Goal: Task Accomplishment & Management: Complete application form

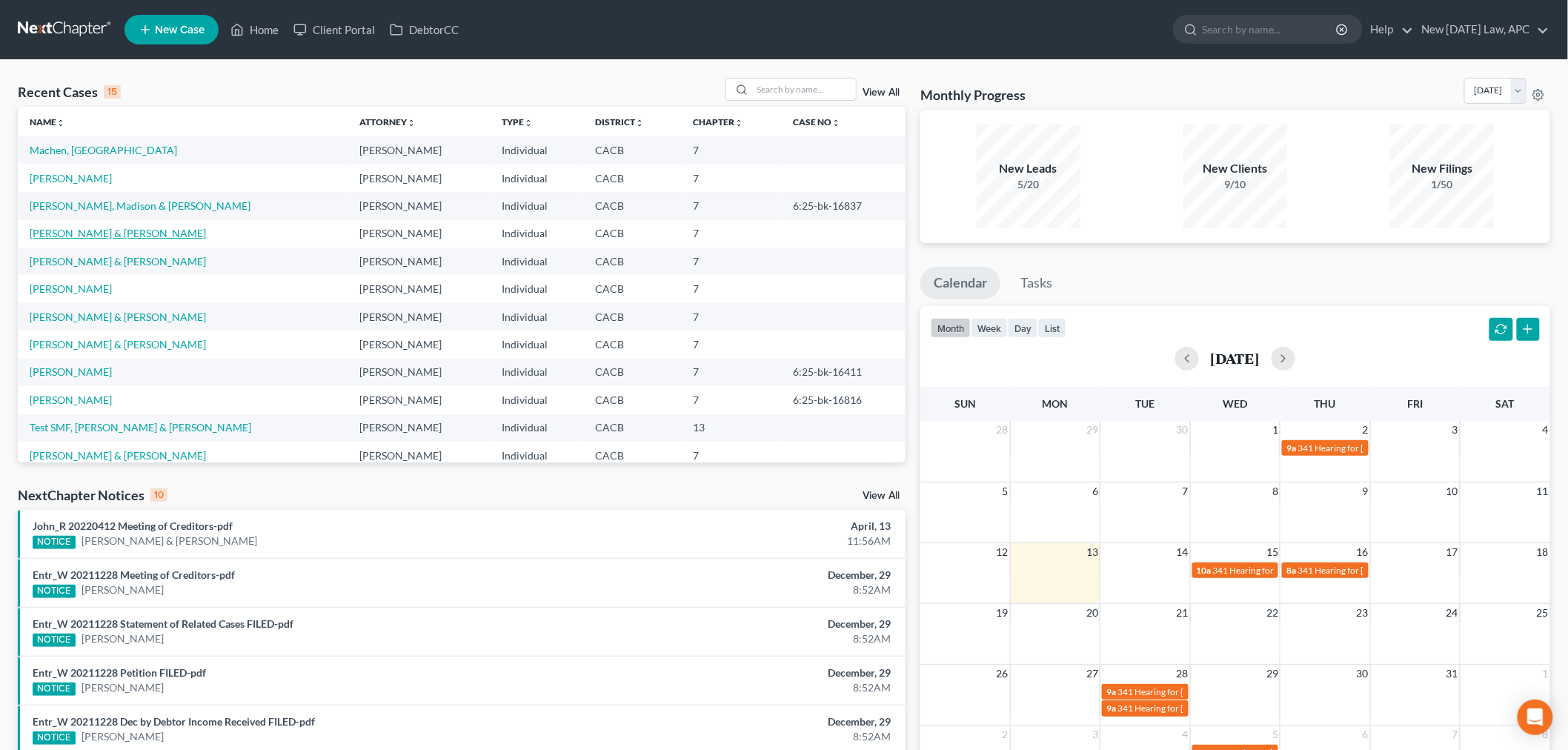
click at [90, 232] on link "[PERSON_NAME] & [PERSON_NAME]" at bounding box center [117, 233] width 176 height 13
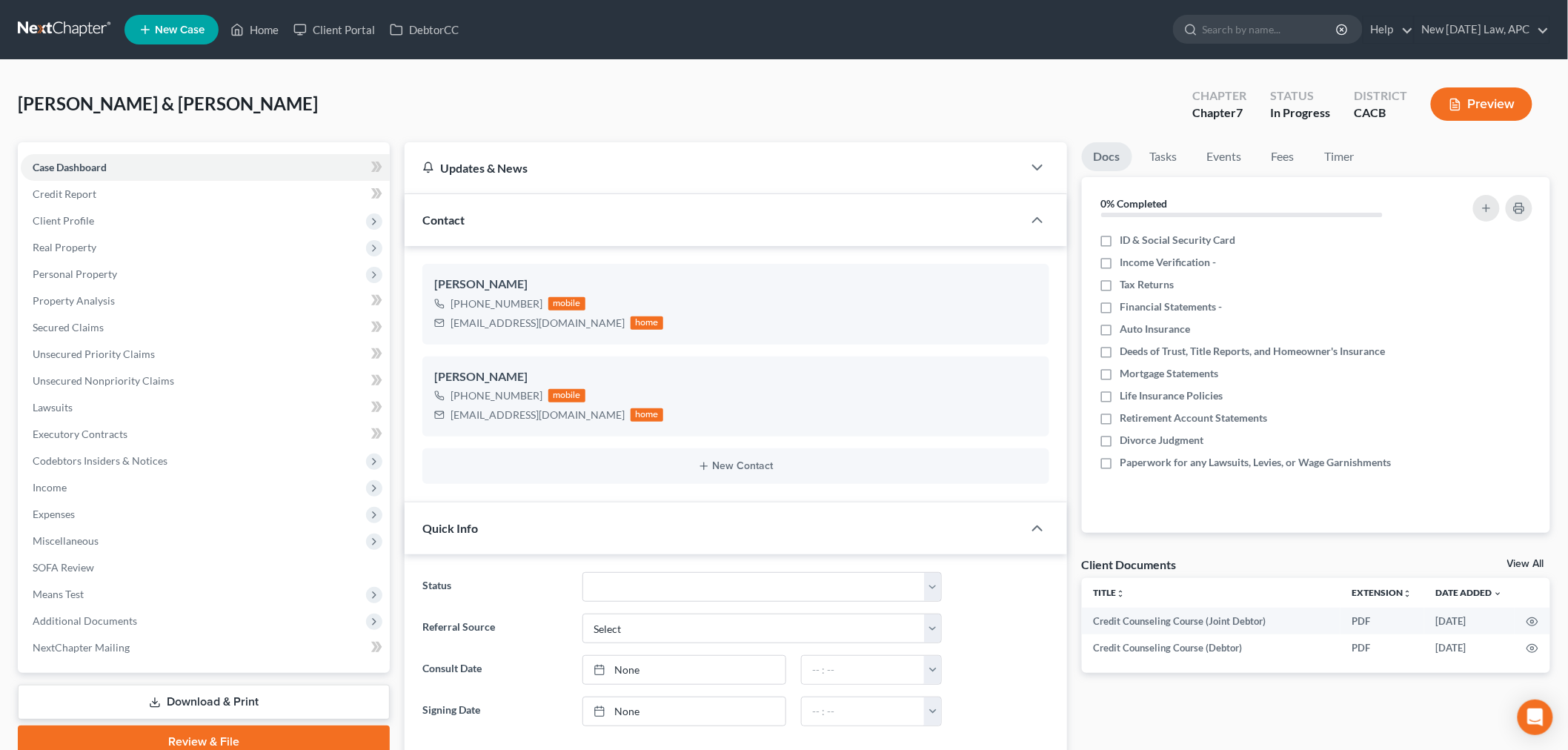
click at [1482, 100] on button "Preview" at bounding box center [1481, 104] width 101 height 33
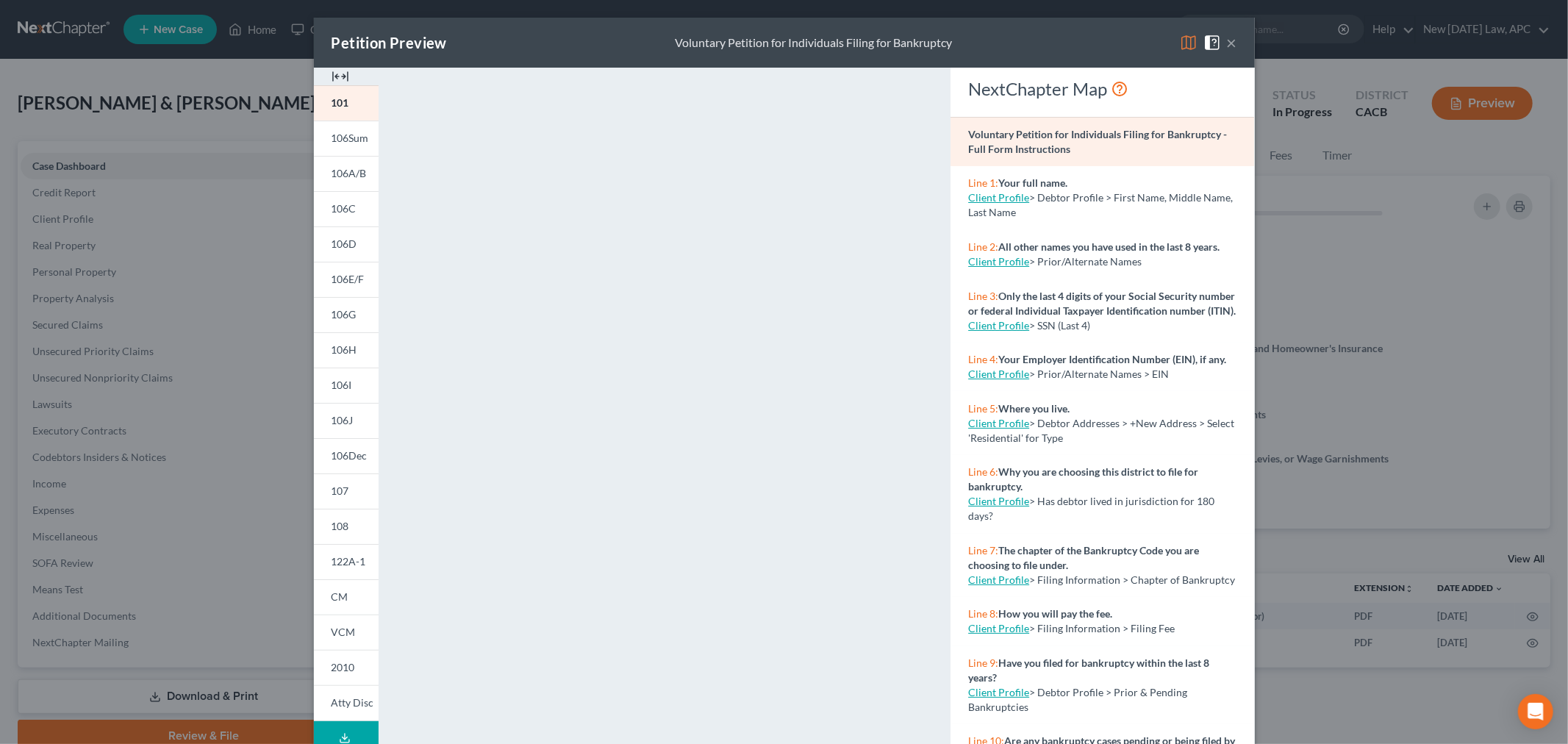
click at [1227, 39] on button "×" at bounding box center [1232, 42] width 10 height 18
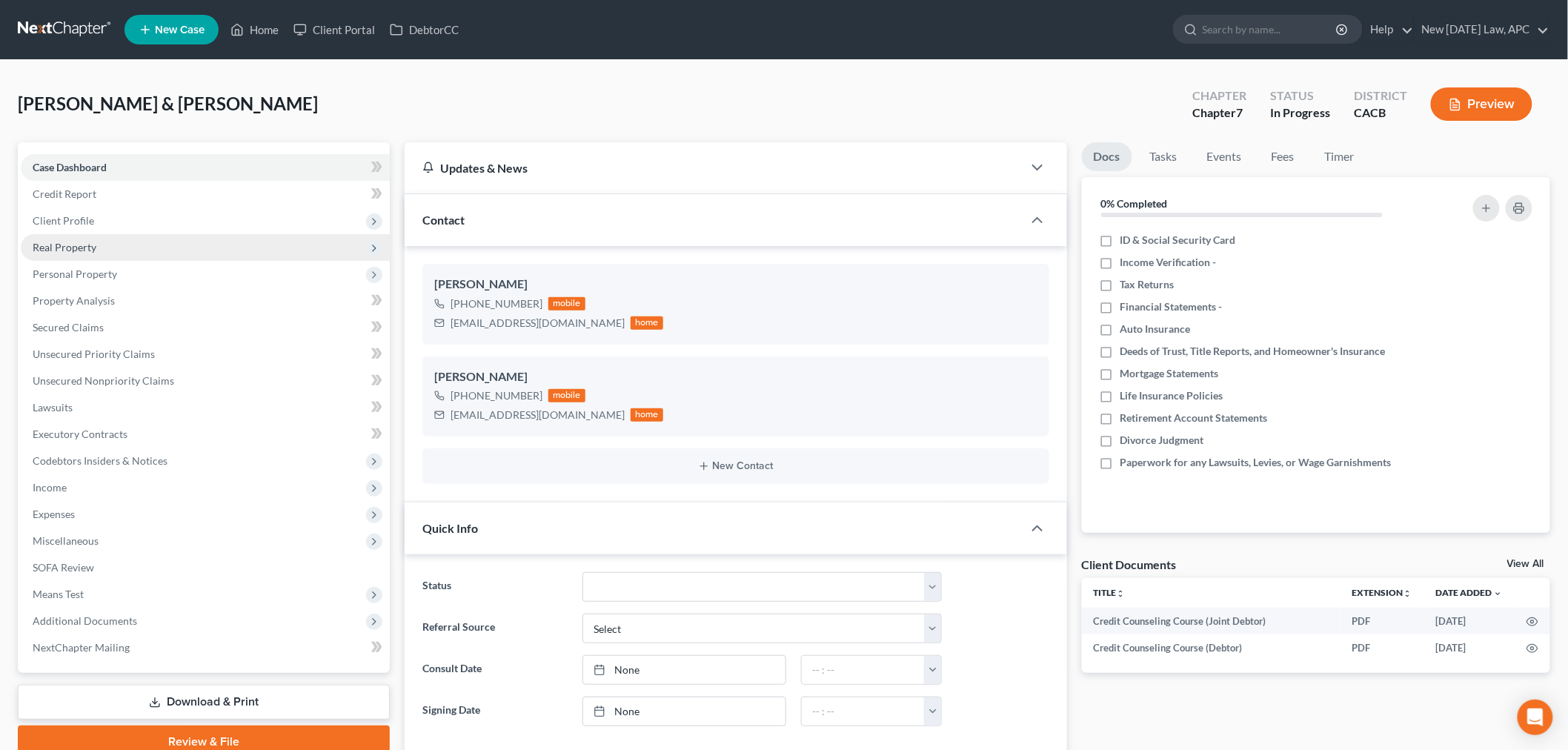
click at [105, 243] on span "Real Property" at bounding box center [206, 248] width 369 height 27
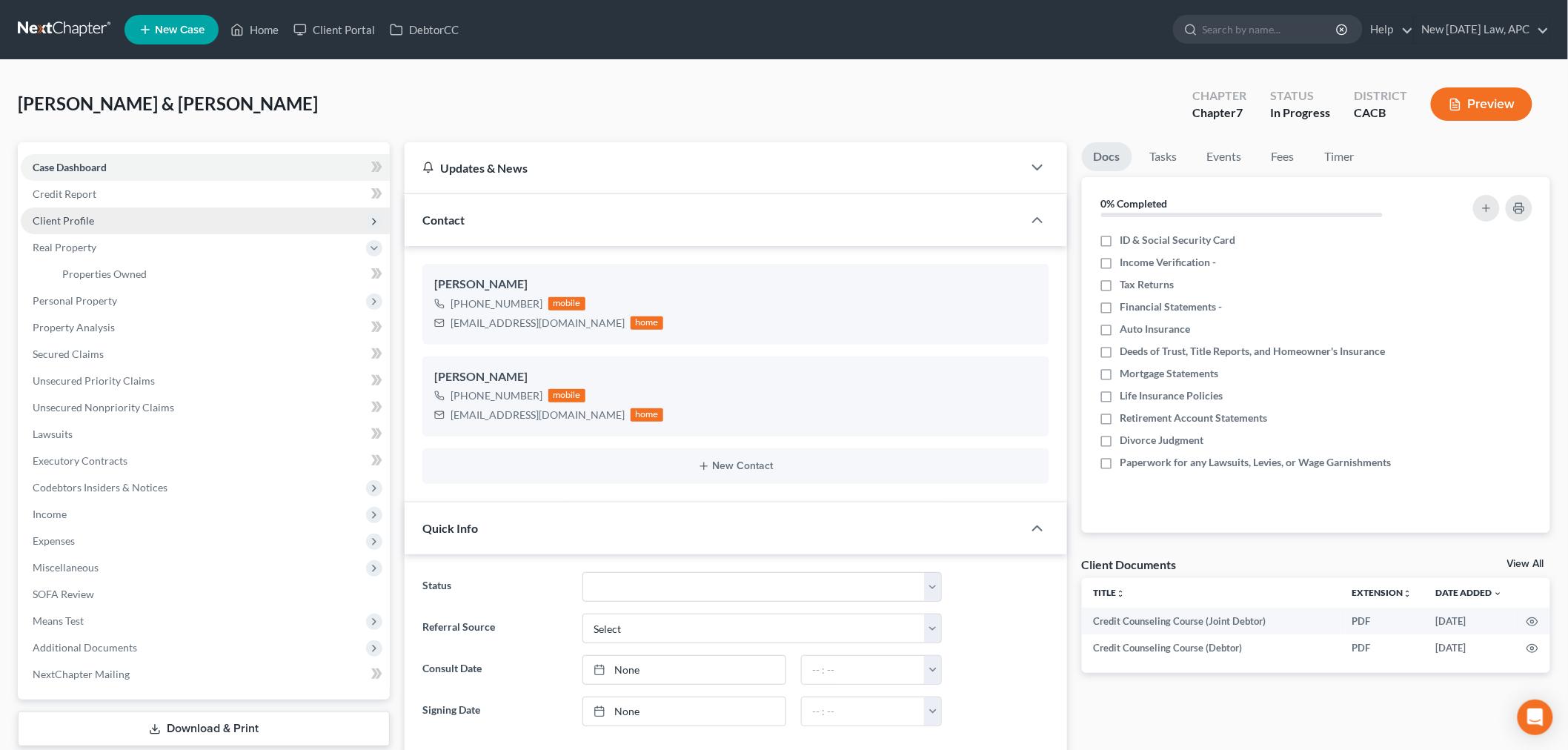
click at [108, 219] on span "Client Profile" at bounding box center [206, 221] width 369 height 27
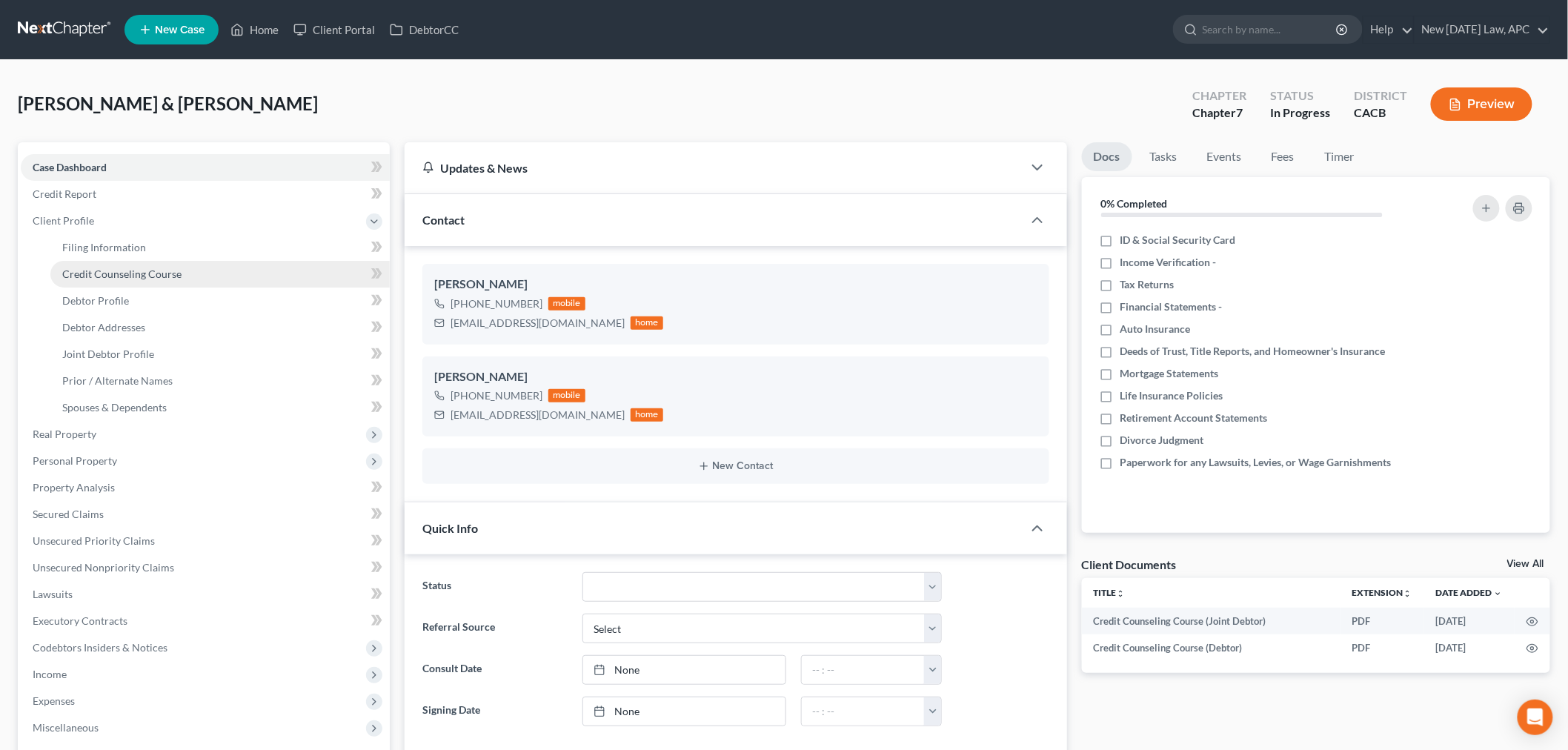
click at [119, 267] on span "Credit Counseling Course" at bounding box center [122, 273] width 119 height 13
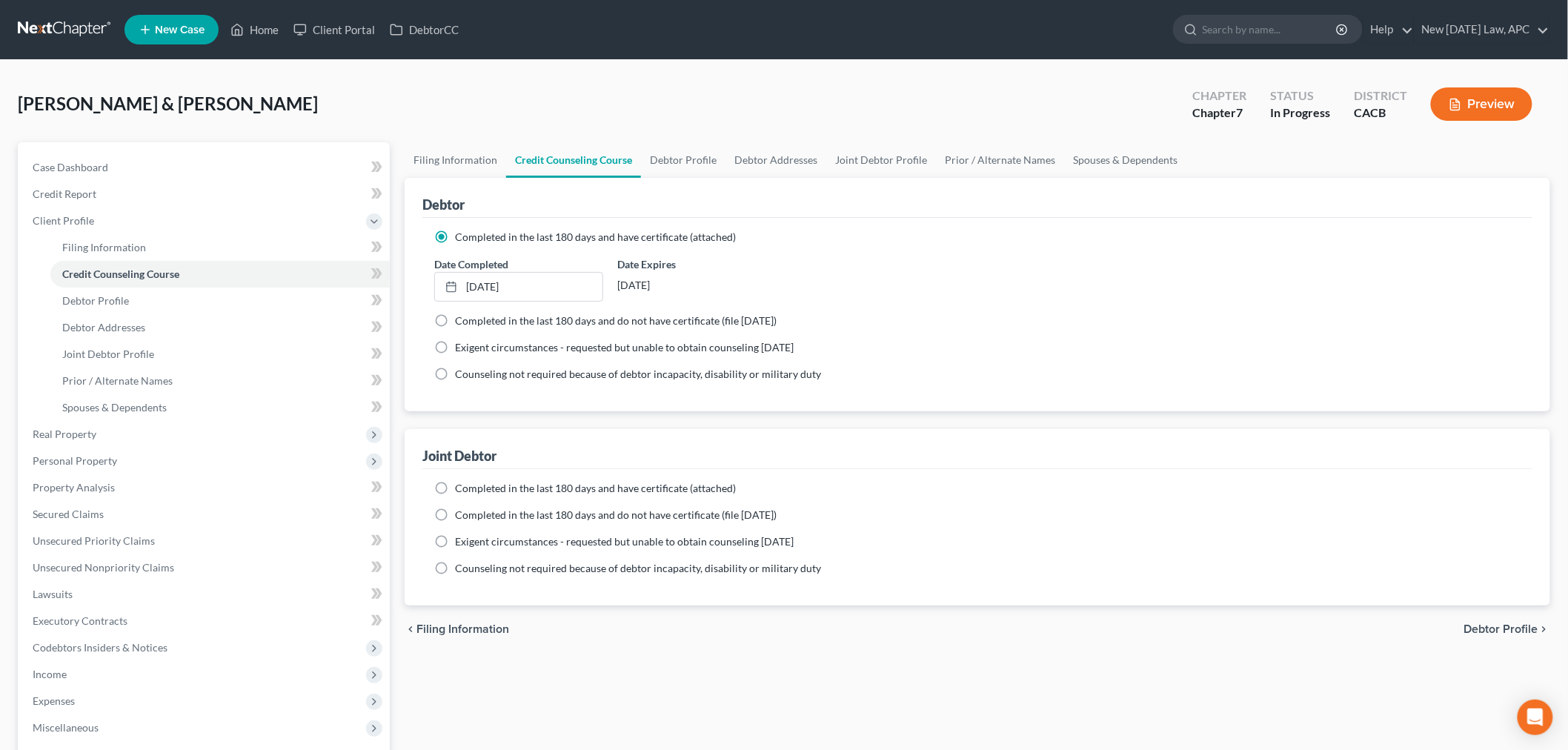
click at [455, 486] on label "Completed in the last 180 days and have certificate (attached)" at bounding box center [595, 489] width 281 height 15
click at [461, 486] on input "Completed in the last 180 days and have certificate (attached)" at bounding box center [465, 486] width 10 height 10
radio input "true"
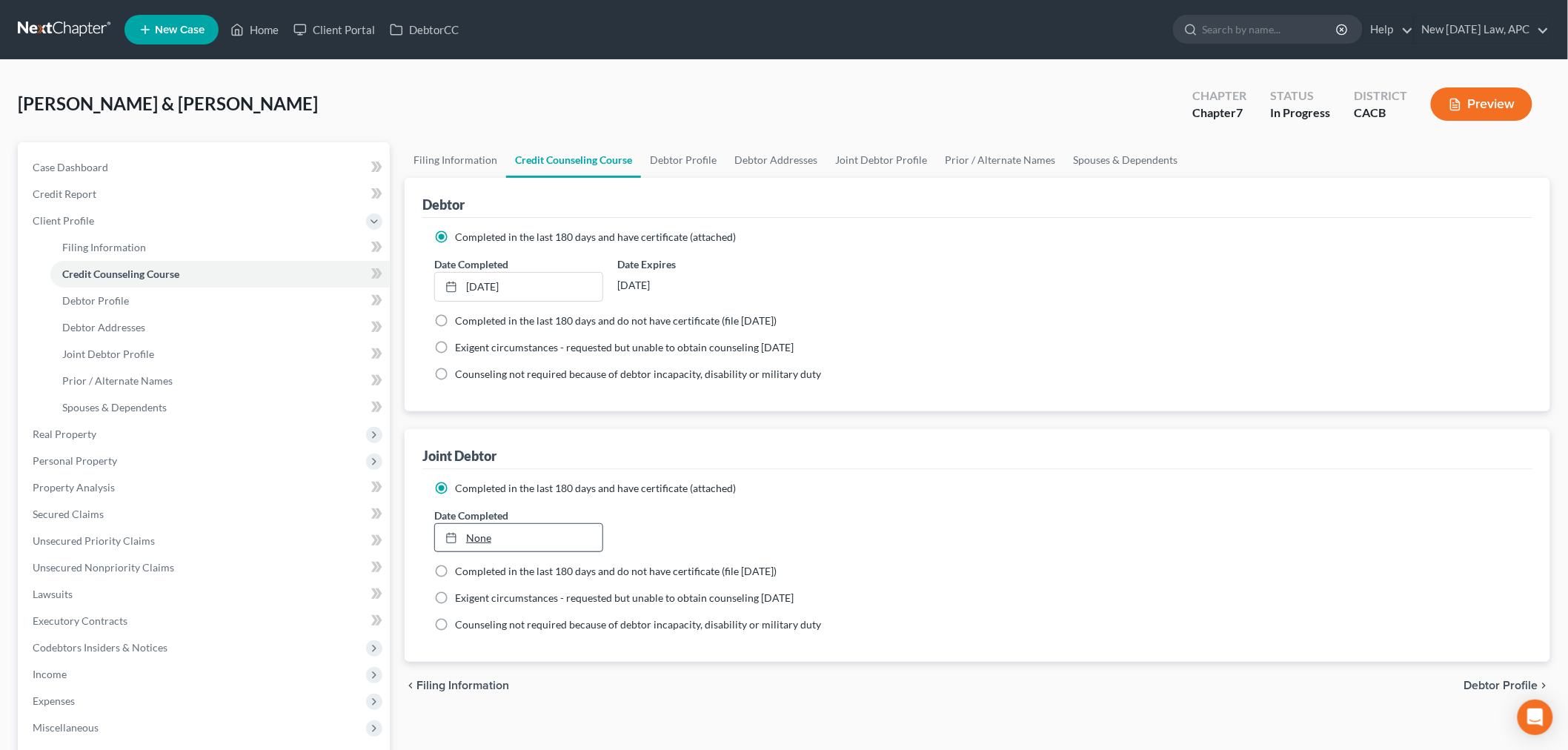
click at [496, 538] on link "None" at bounding box center [518, 538] width 167 height 29
type input "[DATE]"
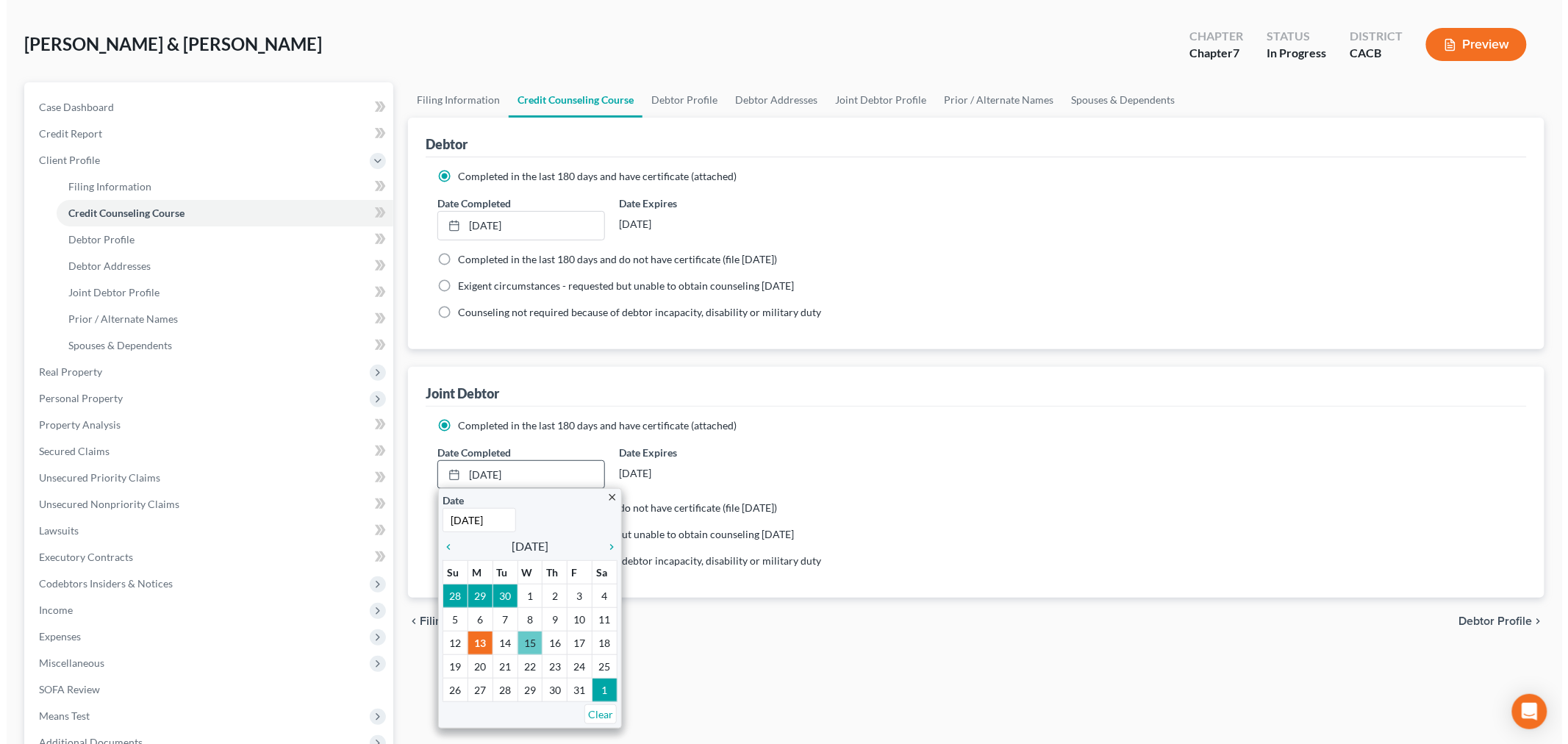
scroll to position [82, 0]
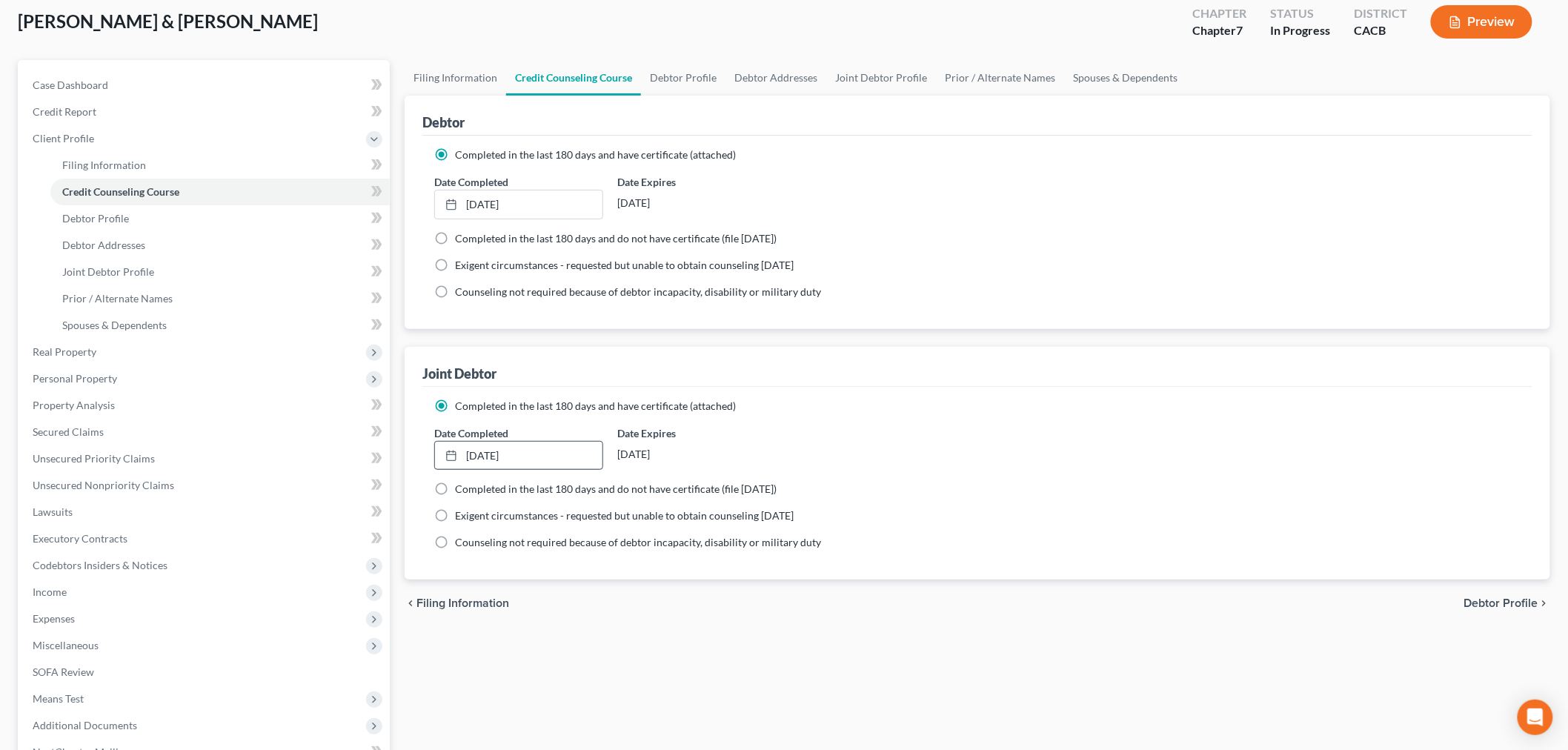
click at [517, 625] on div "chevron_left Filing Information Debtor Profile chevron_right" at bounding box center [977, 603] width 1145 height 47
click at [1484, 27] on button "Preview" at bounding box center [1481, 22] width 101 height 33
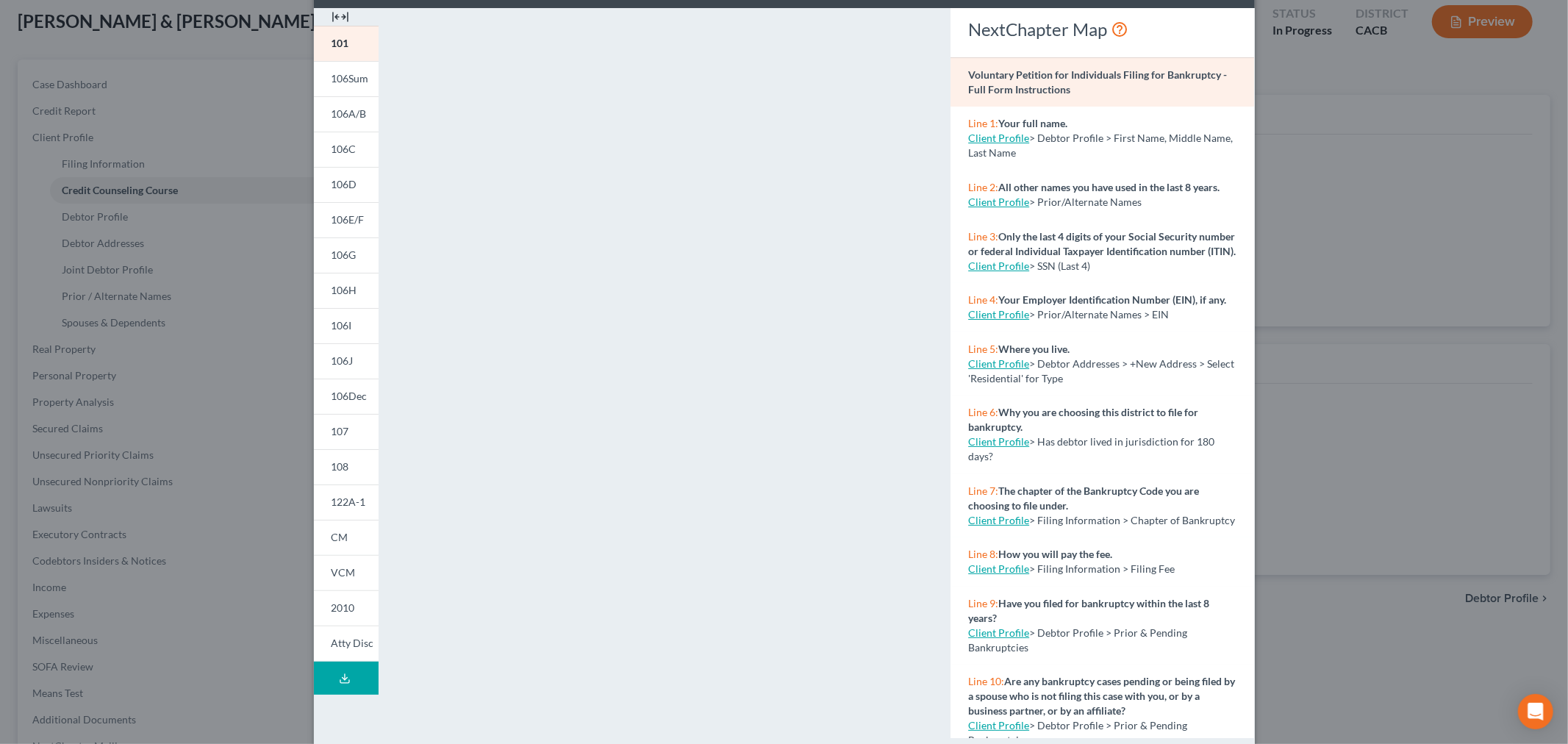
scroll to position [85, 0]
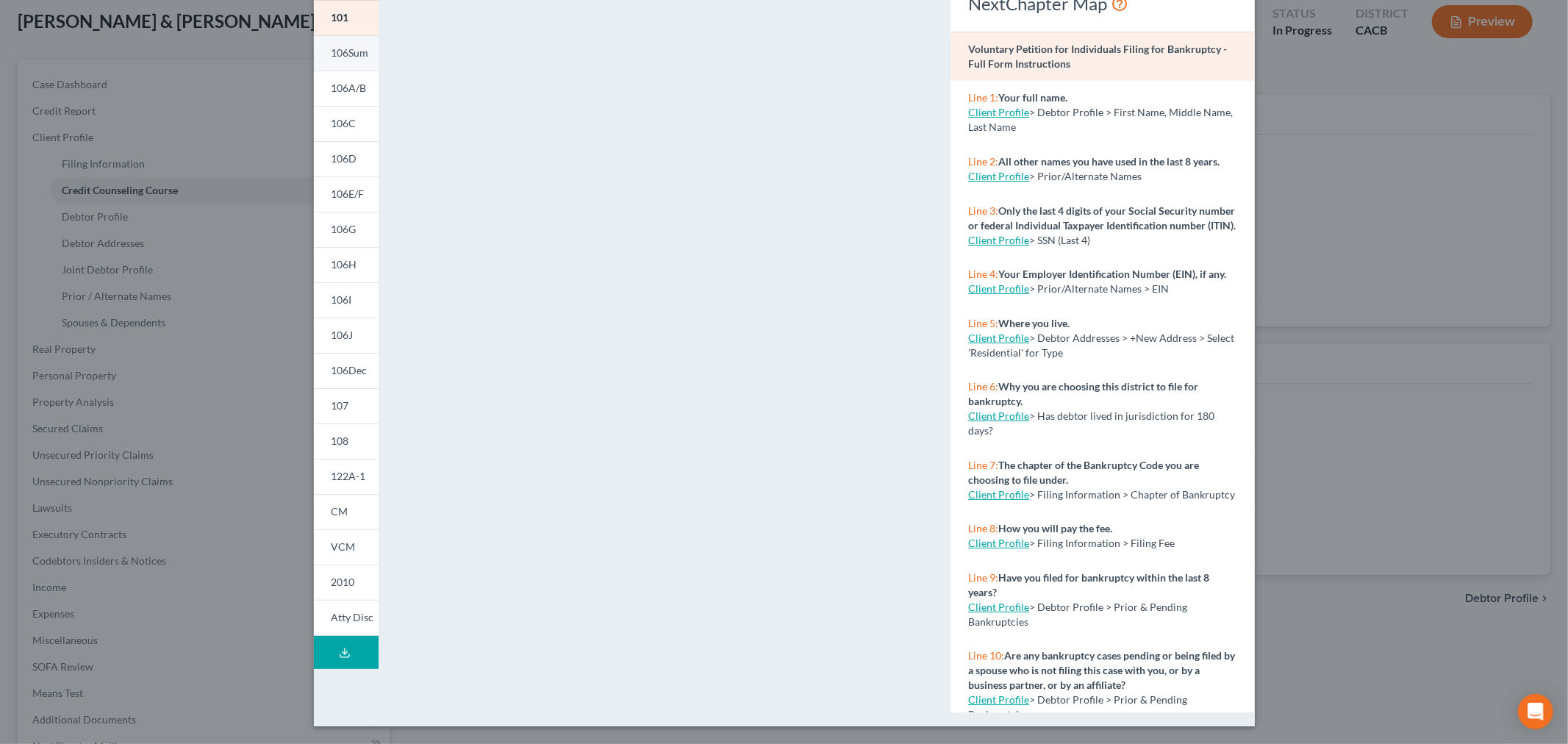
click at [346, 55] on span "106Sum" at bounding box center [350, 52] width 37 height 13
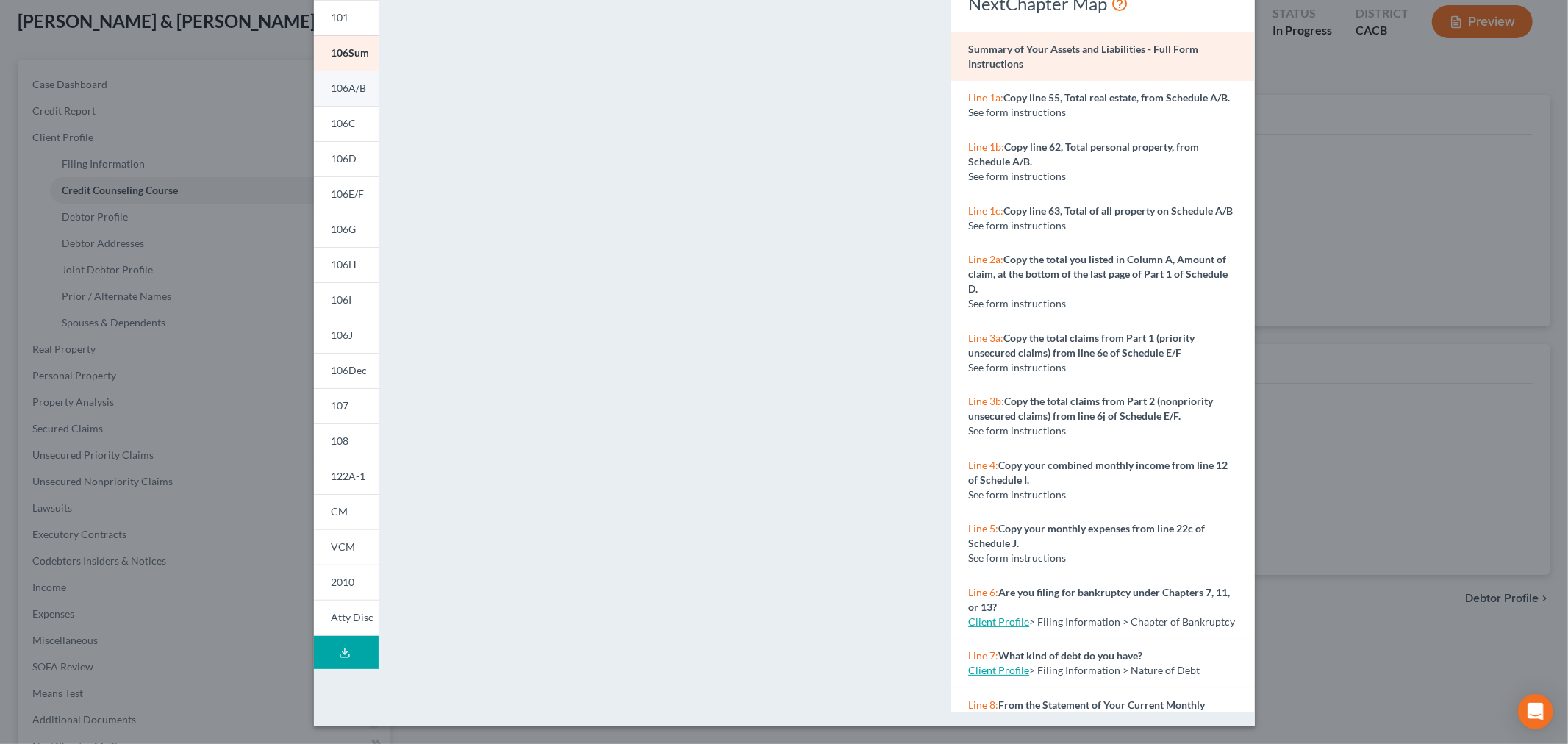
click at [343, 77] on link "106A/B" at bounding box center [346, 88] width 65 height 35
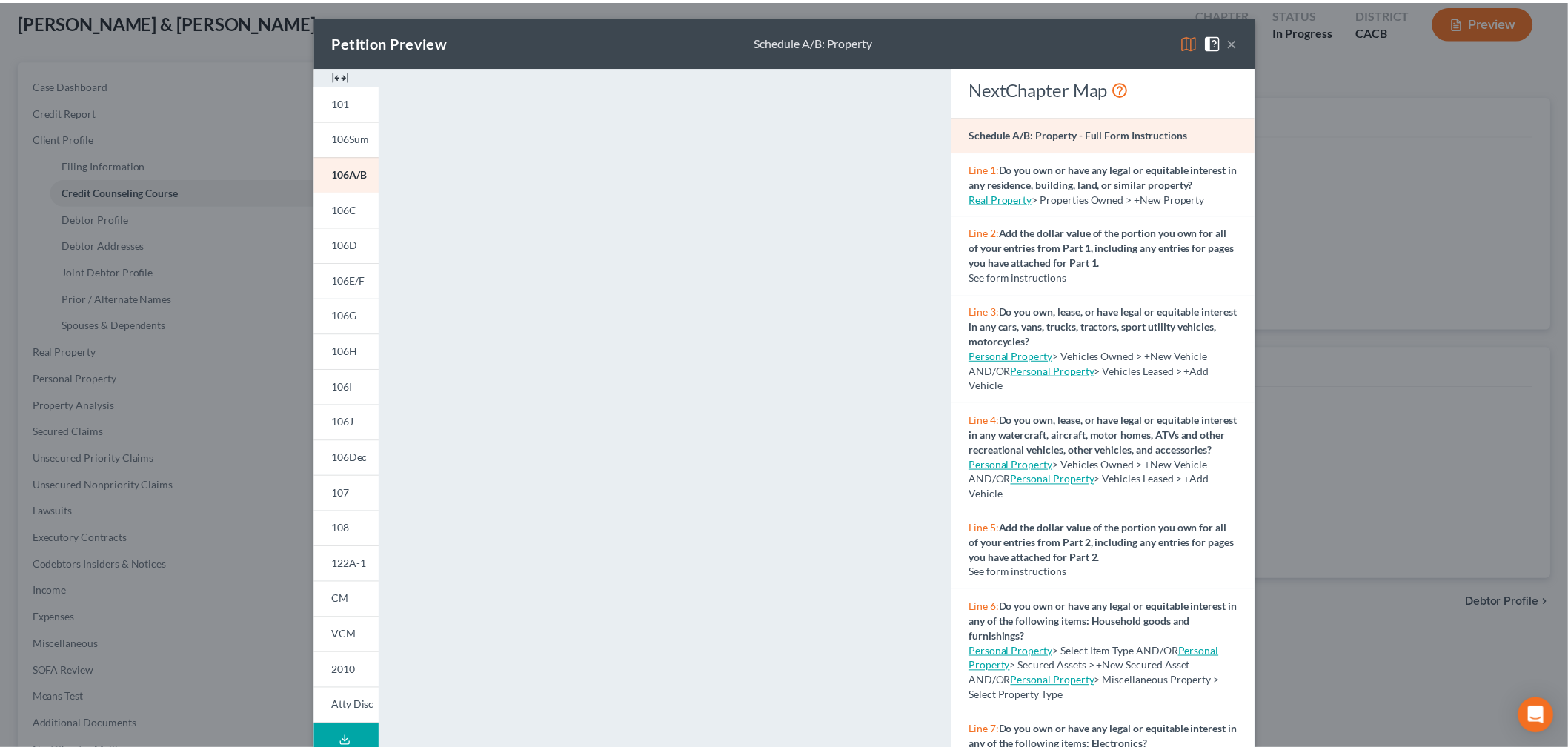
scroll to position [0, 0]
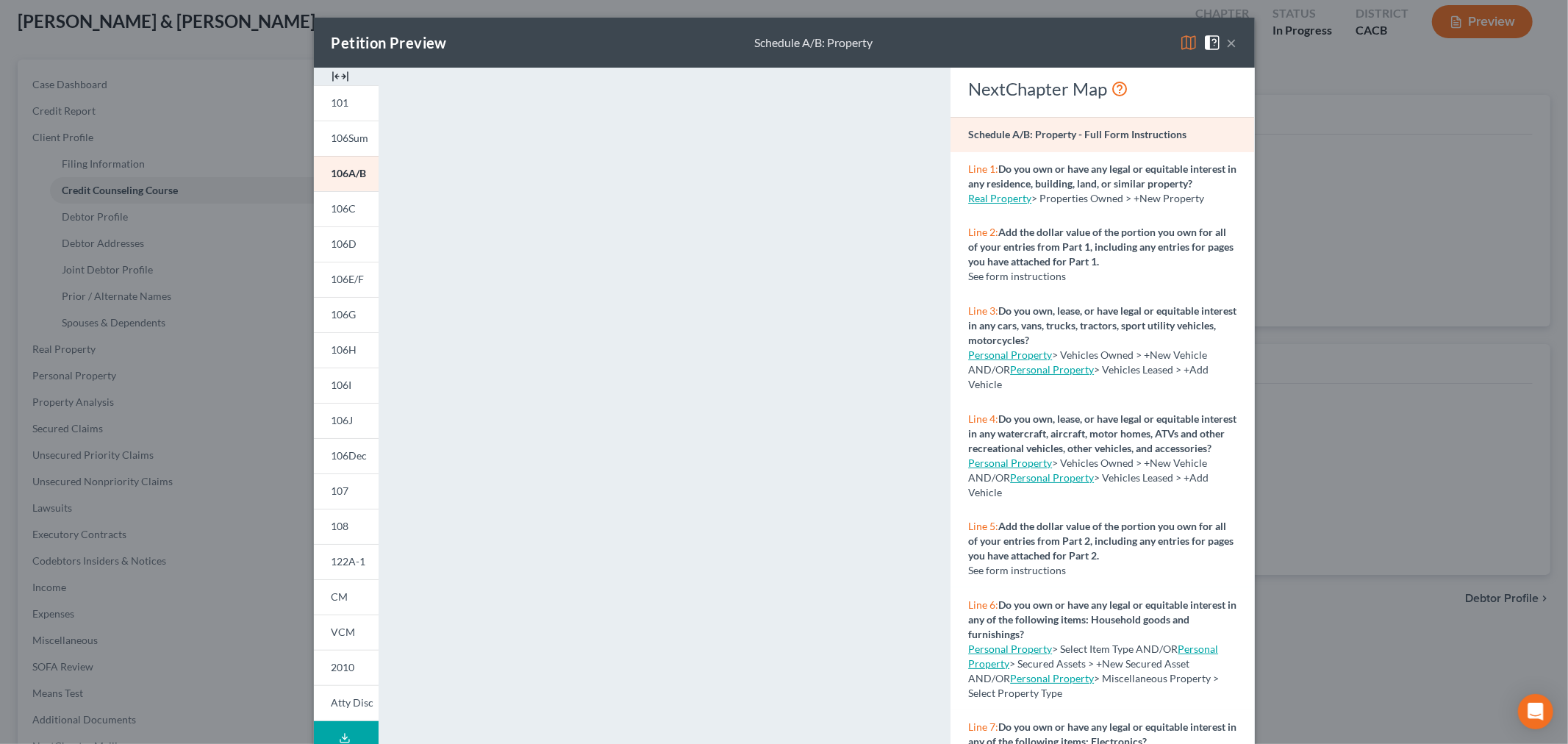
click at [1227, 38] on button "×" at bounding box center [1232, 42] width 10 height 18
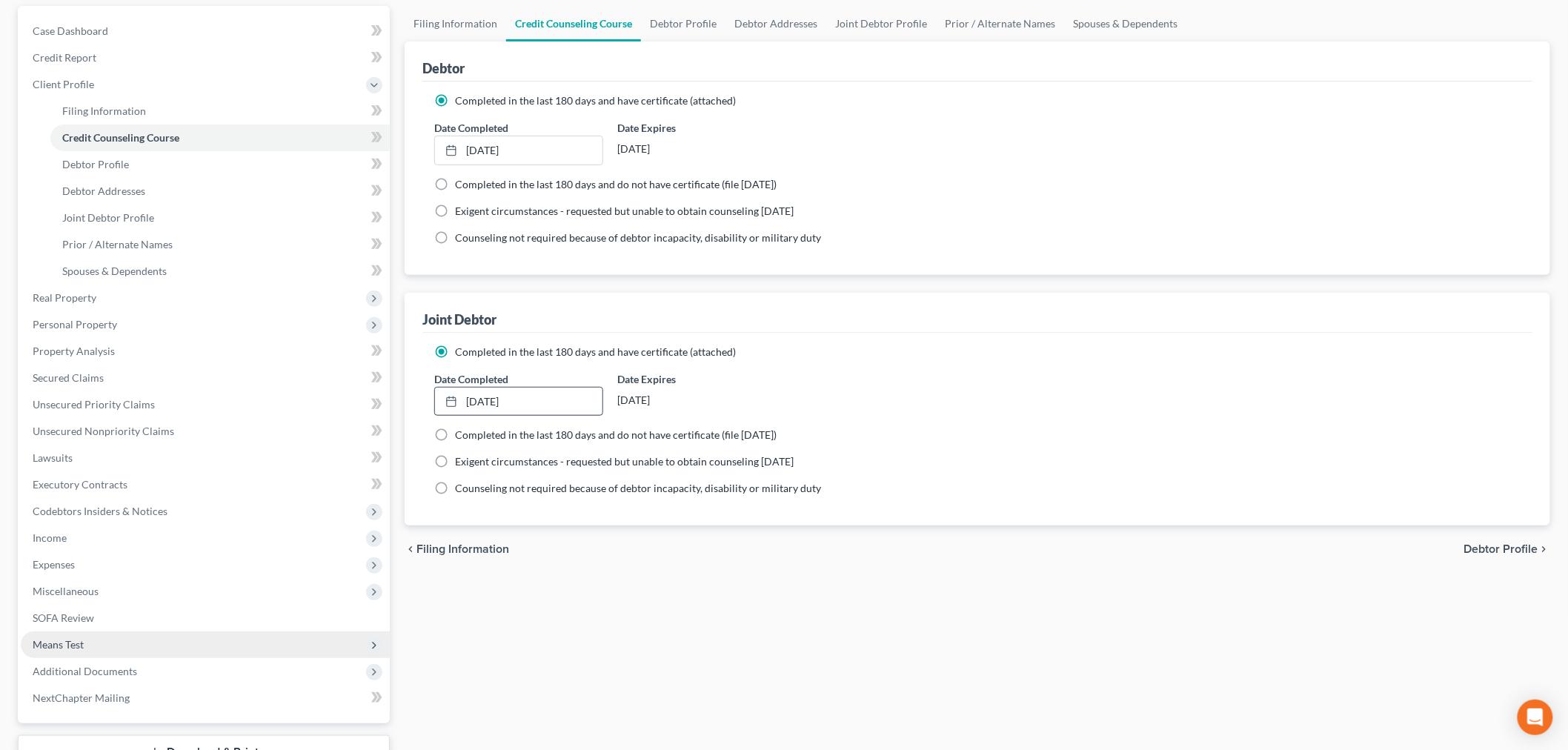
scroll to position [164, 0]
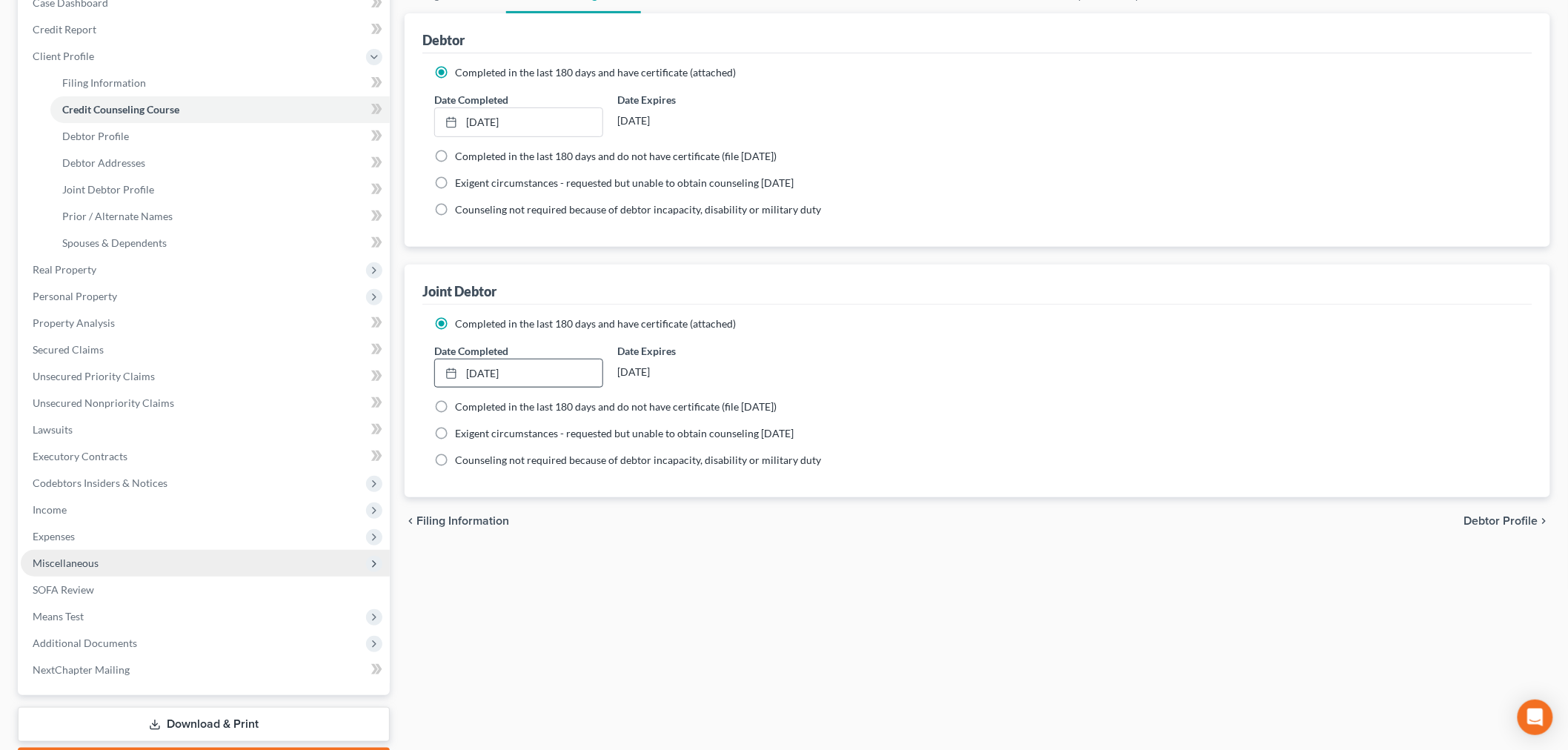
click at [107, 569] on span "Miscellaneous" at bounding box center [206, 563] width 369 height 27
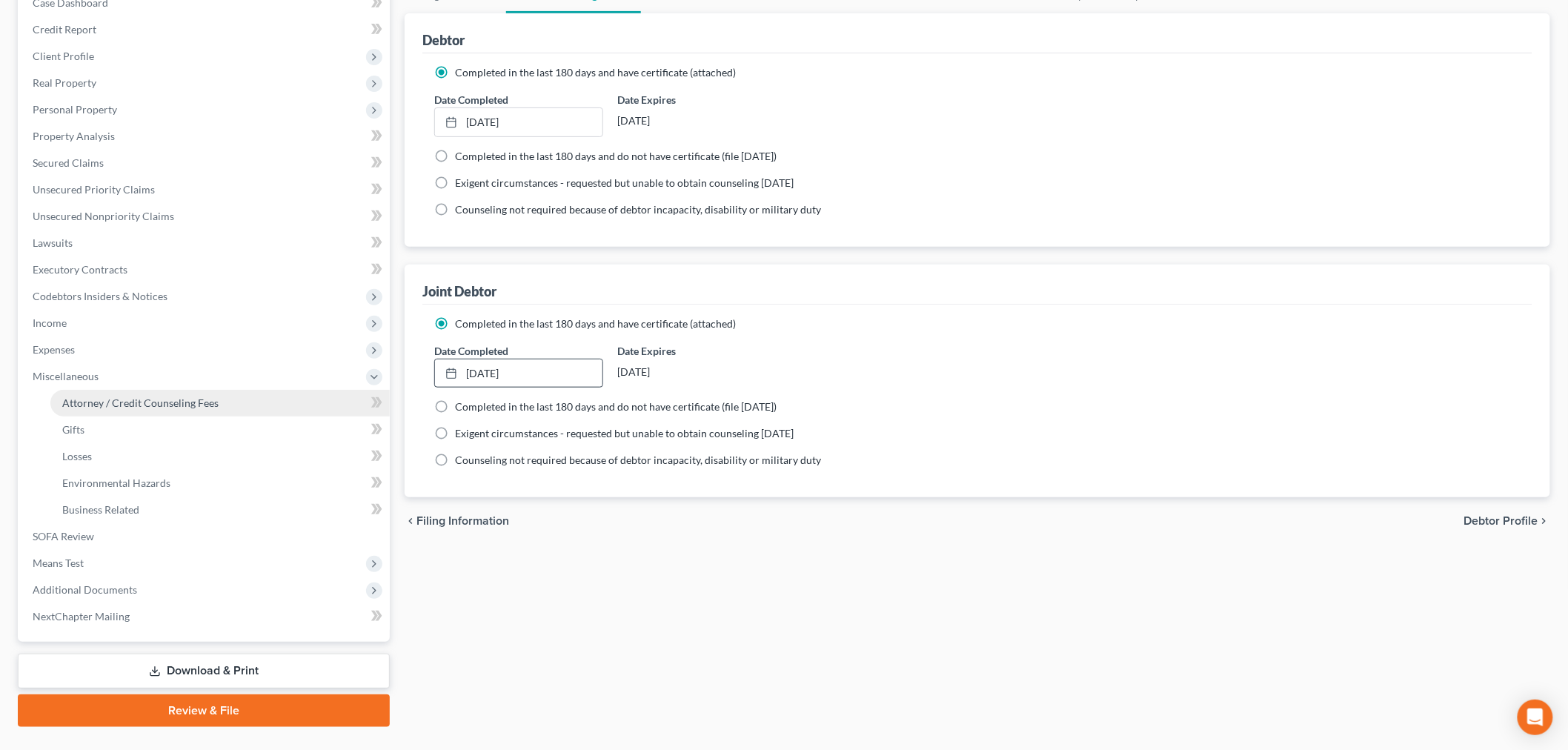
click at [161, 394] on link "Attorney / Credit Counseling Fees" at bounding box center [220, 403] width 339 height 27
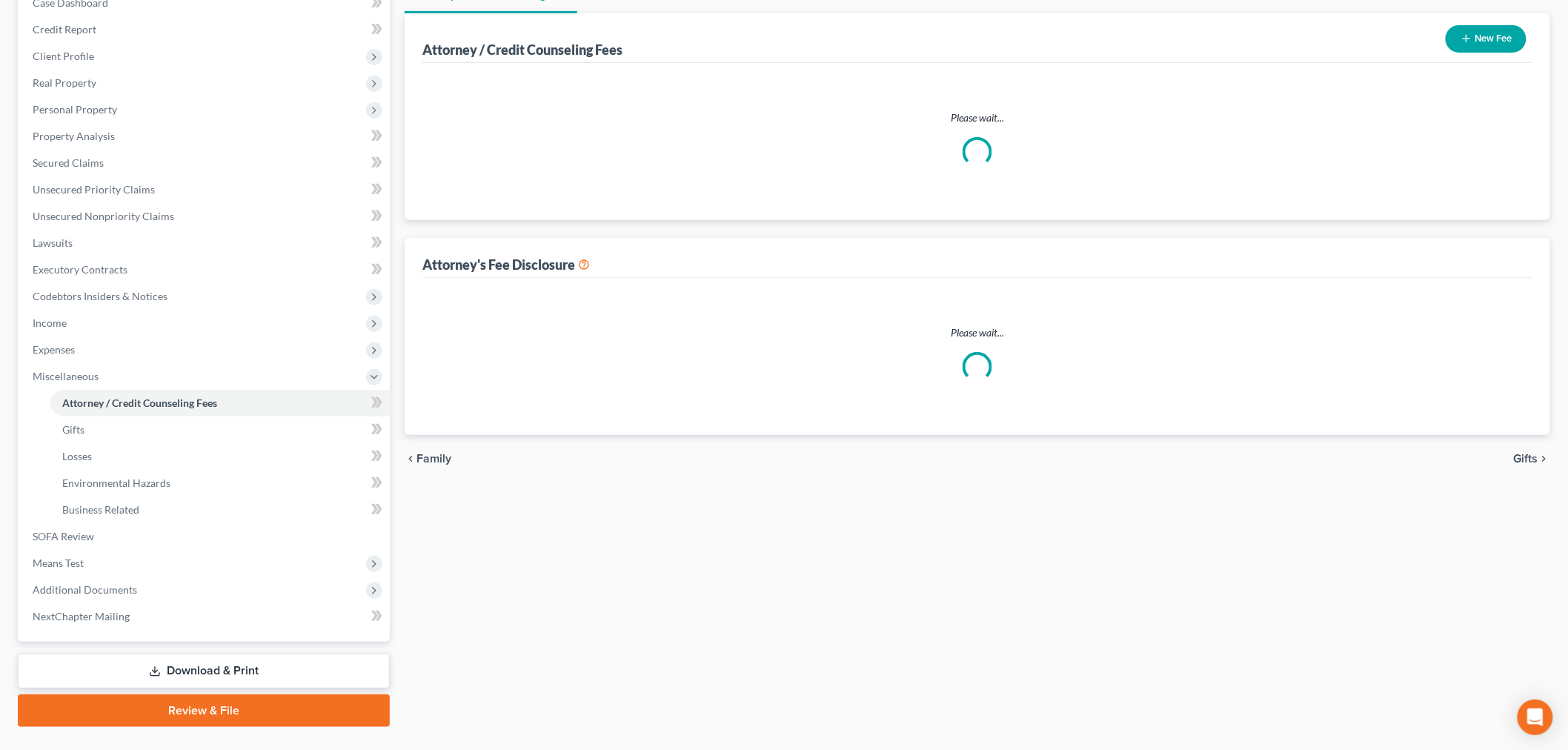
scroll to position [24, 0]
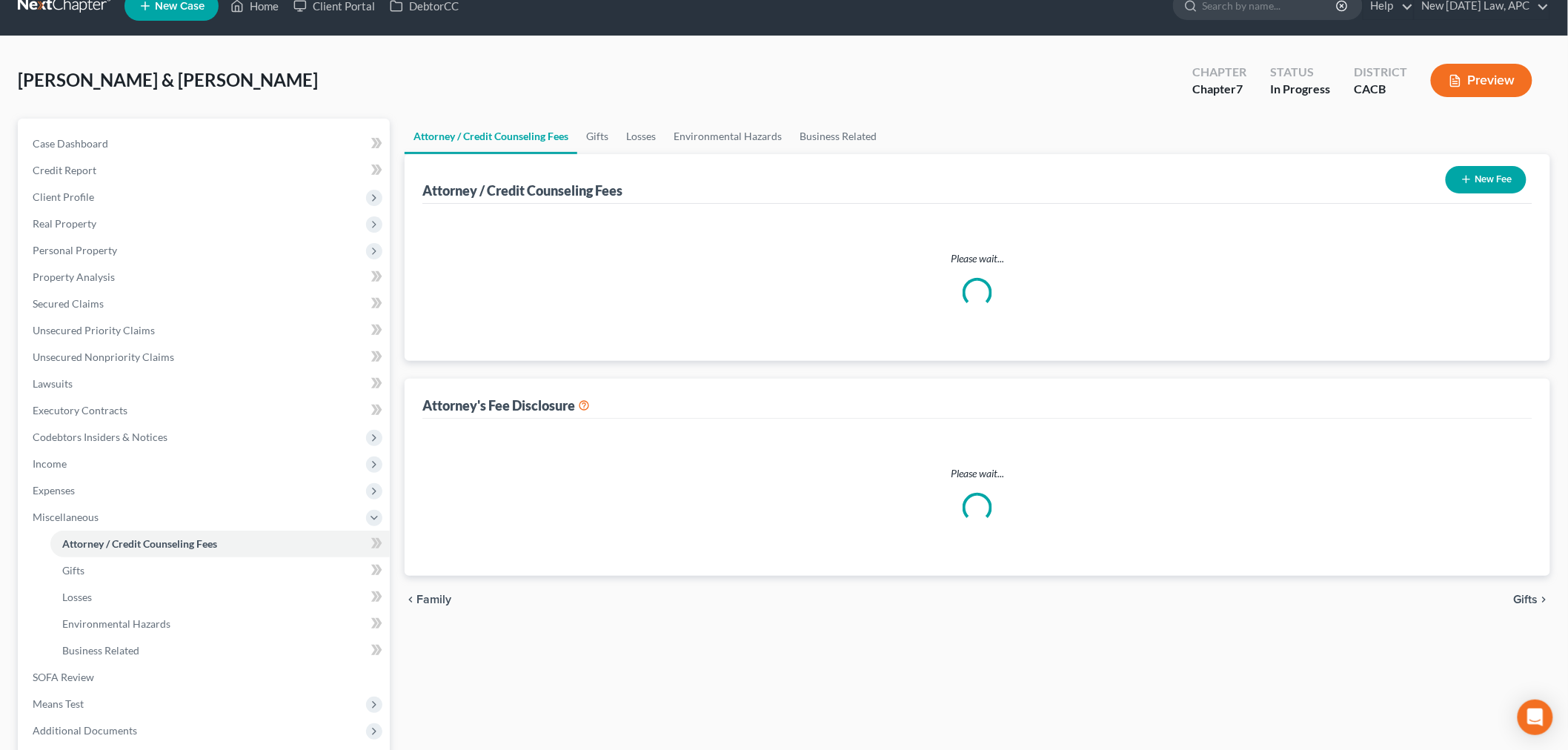
select select "1"
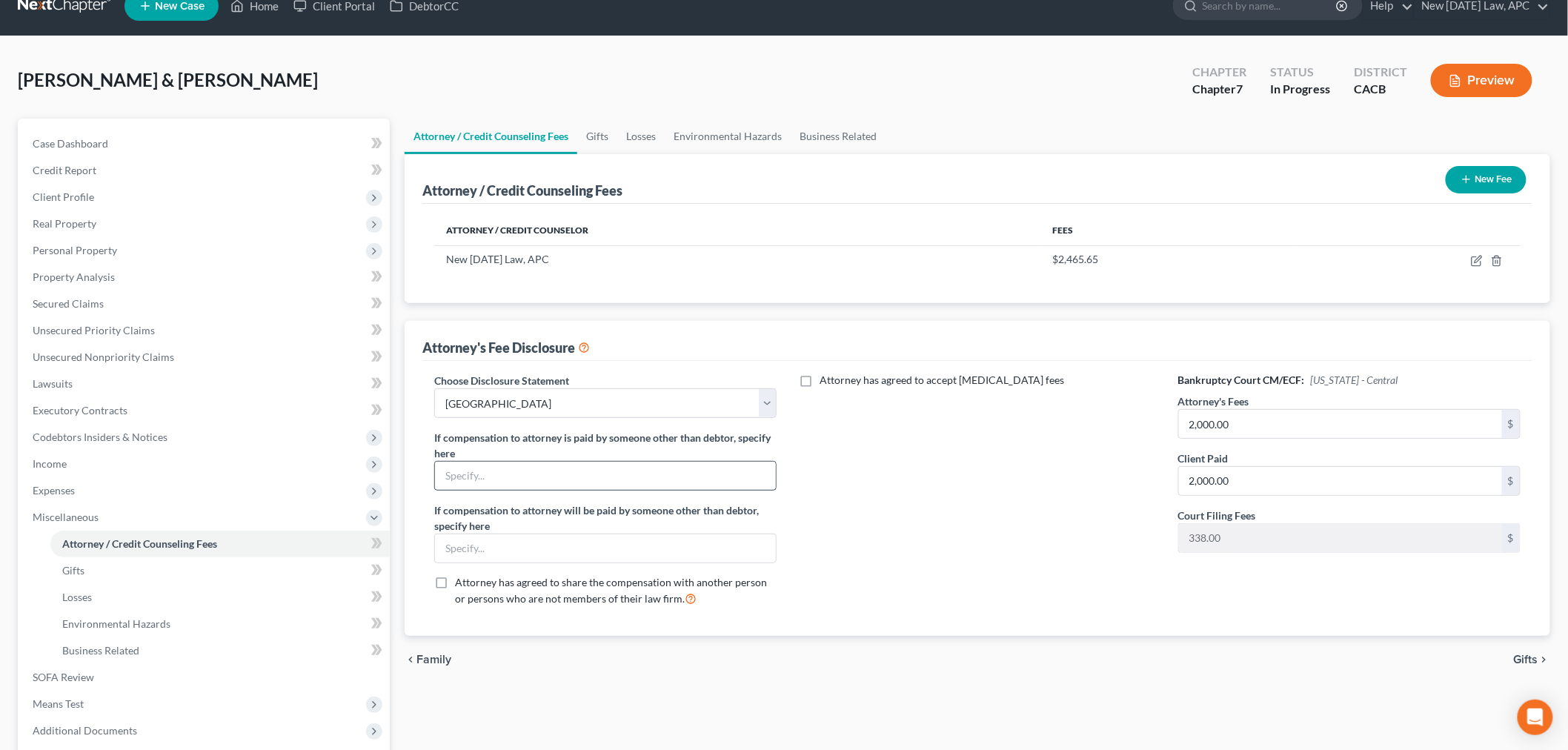
scroll to position [0, 0]
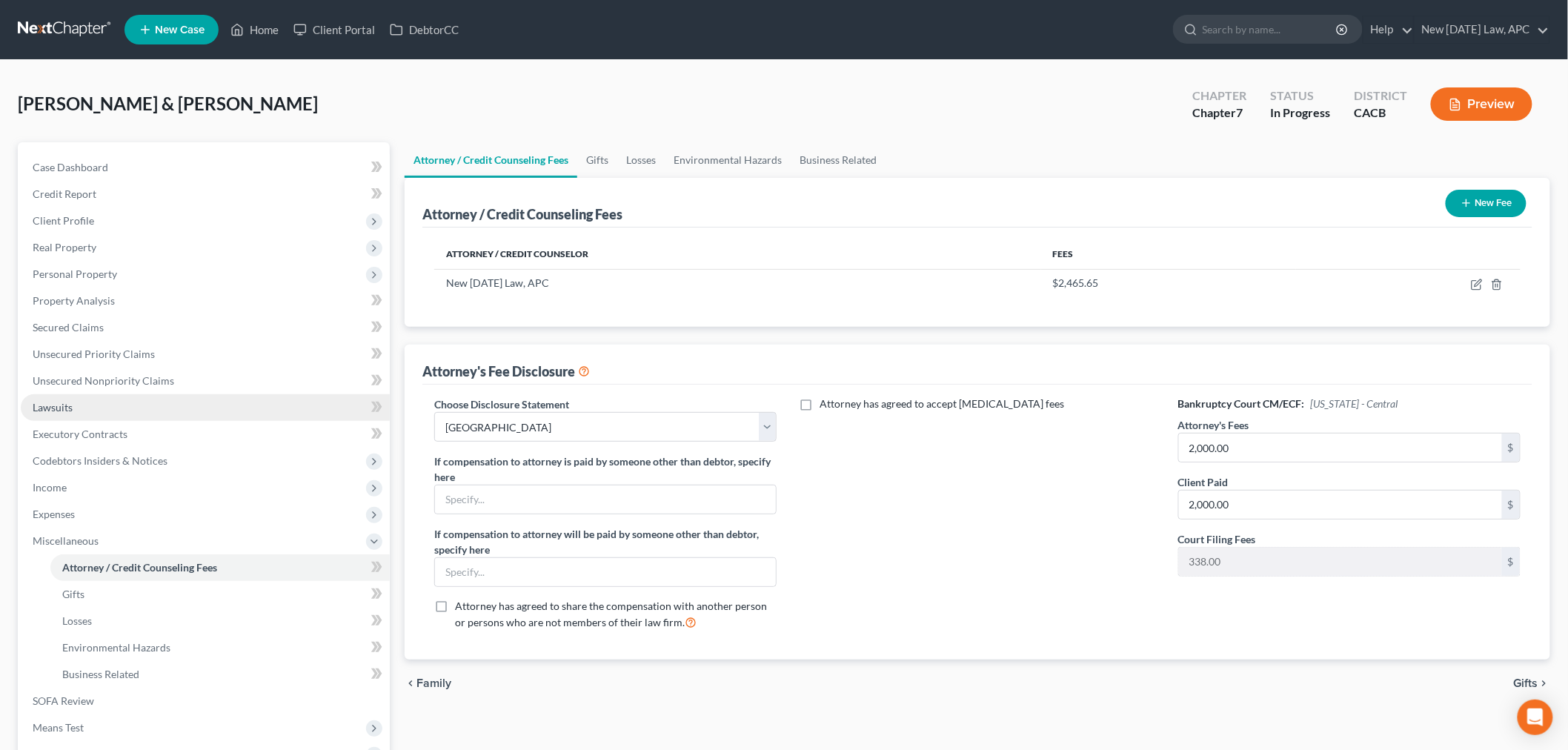
click at [82, 408] on link "Lawsuits" at bounding box center [206, 408] width 369 height 27
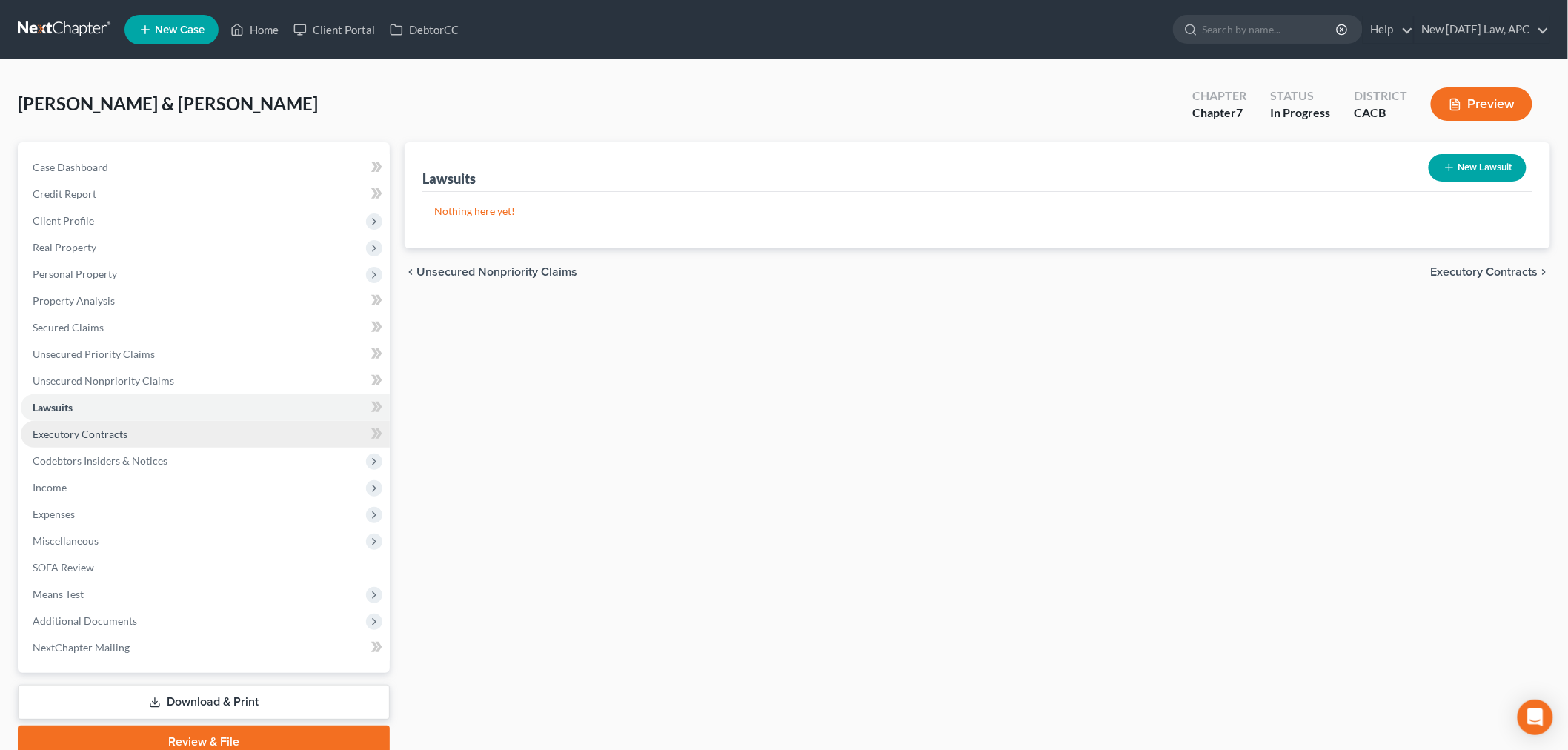
click at [84, 421] on link "Executory Contracts" at bounding box center [206, 435] width 369 height 27
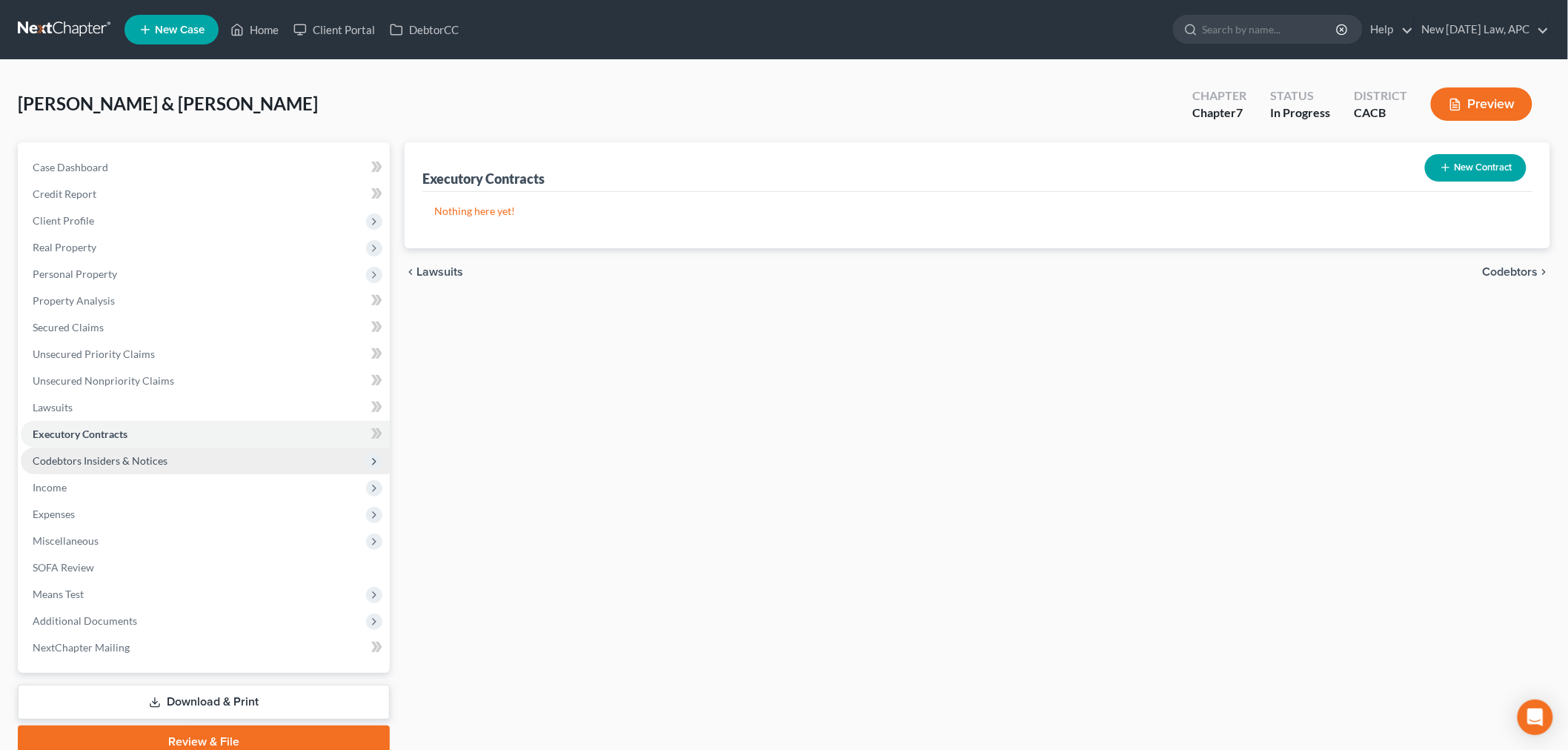
click at [87, 448] on span "Codebtors Insiders & Notices" at bounding box center [206, 461] width 369 height 27
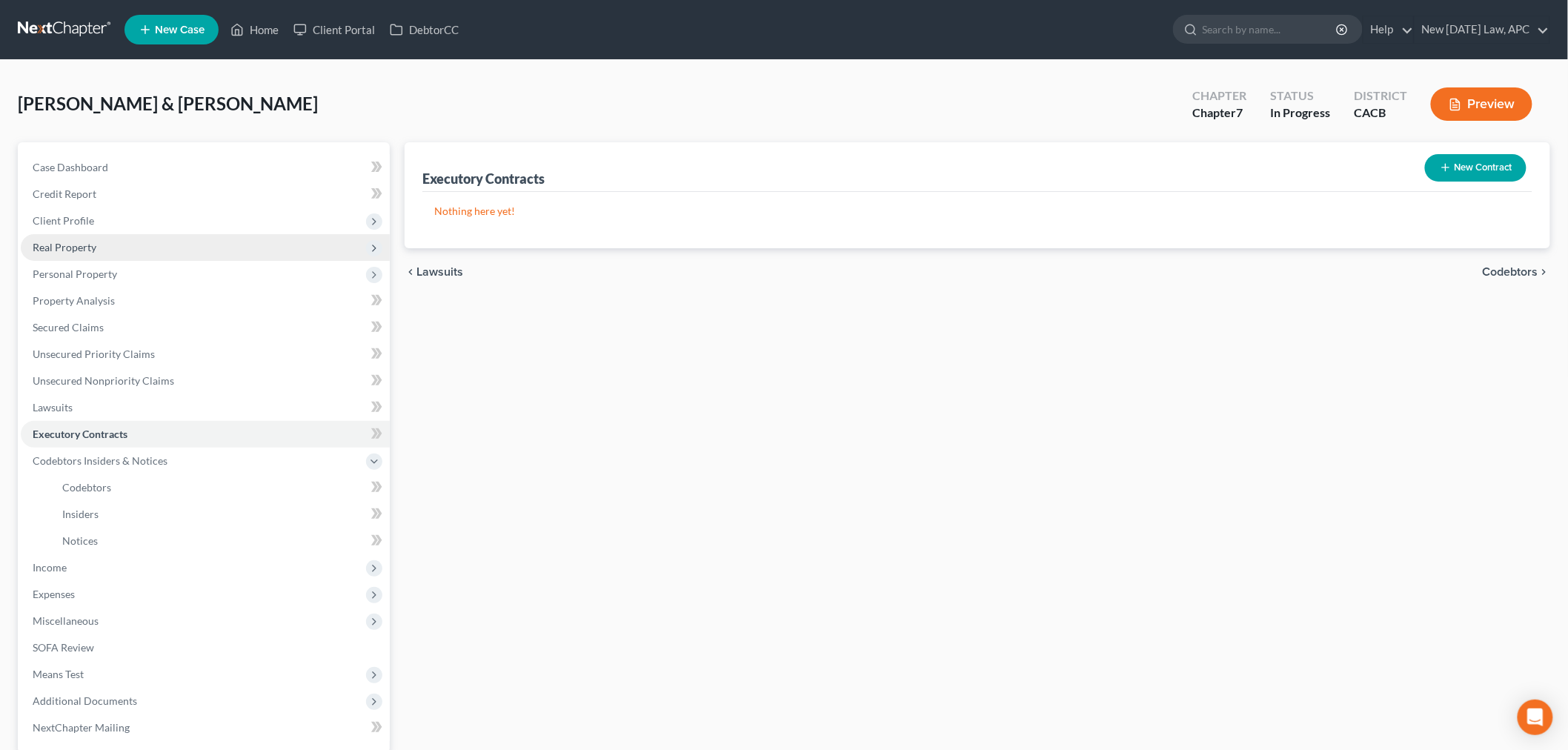
click at [113, 245] on span "Real Property" at bounding box center [206, 248] width 369 height 27
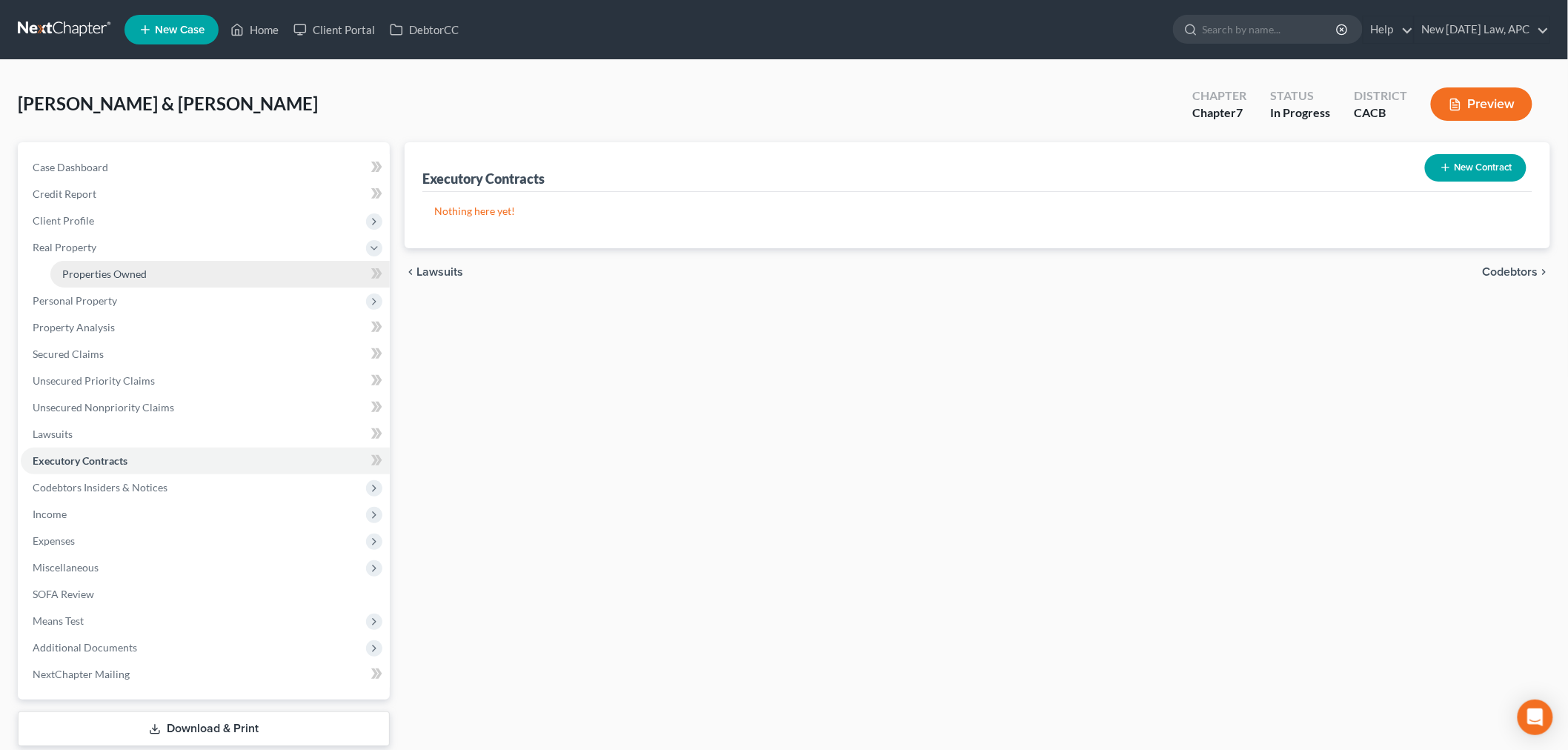
click at [110, 276] on span "Properties Owned" at bounding box center [104, 273] width 85 height 13
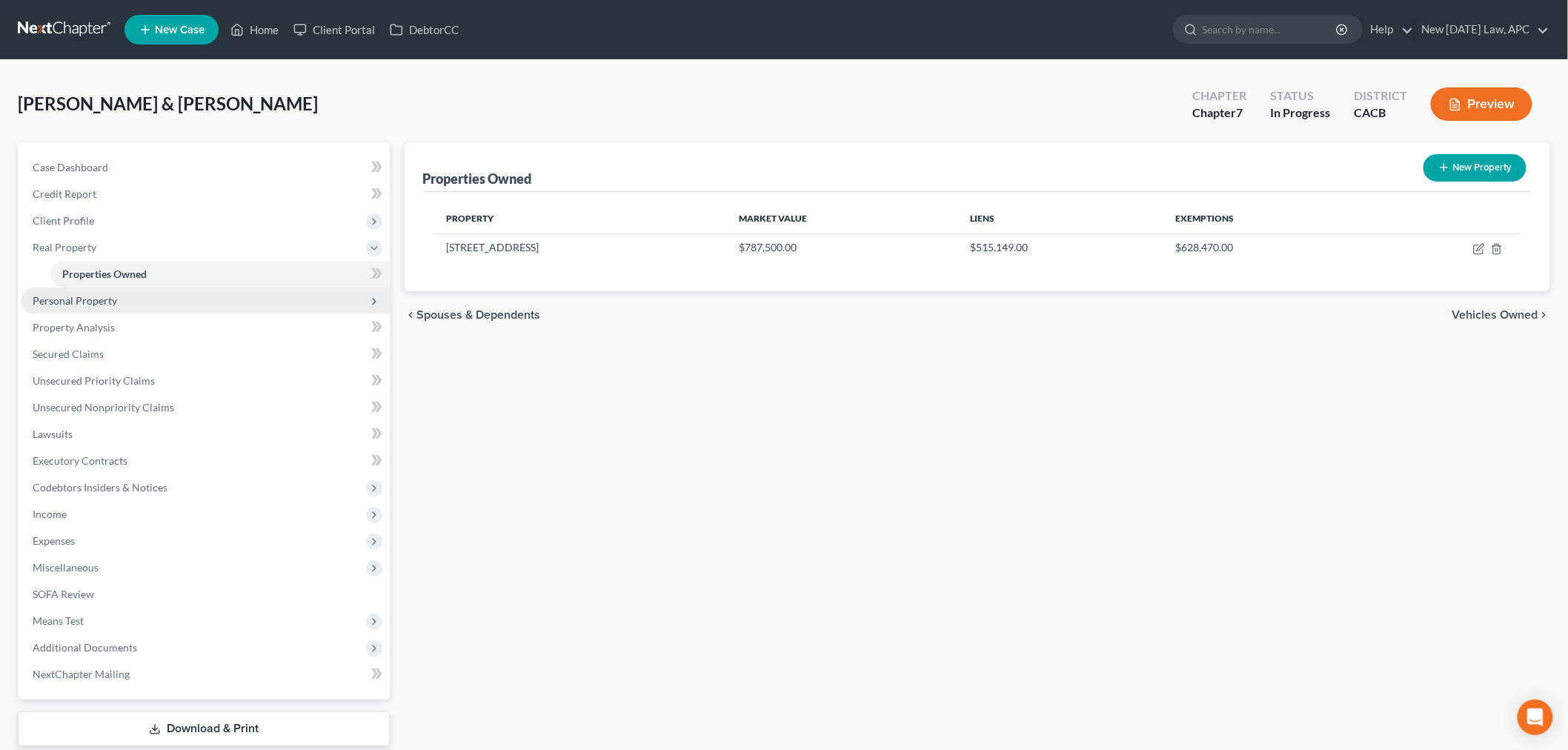
click at [105, 301] on span "Personal Property" at bounding box center [74, 300] width 85 height 13
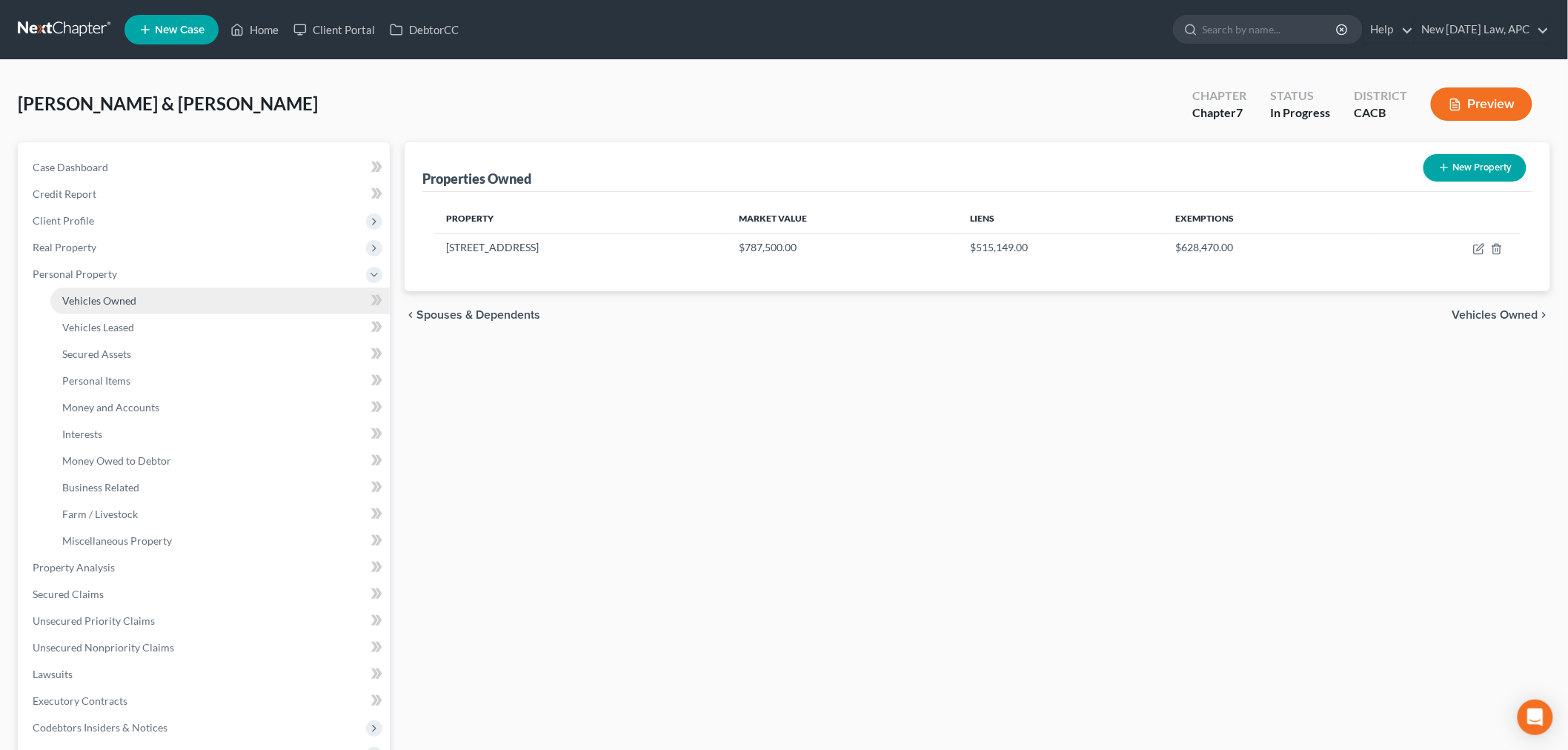
click at [108, 303] on span "Vehicles Owned" at bounding box center [99, 300] width 74 height 13
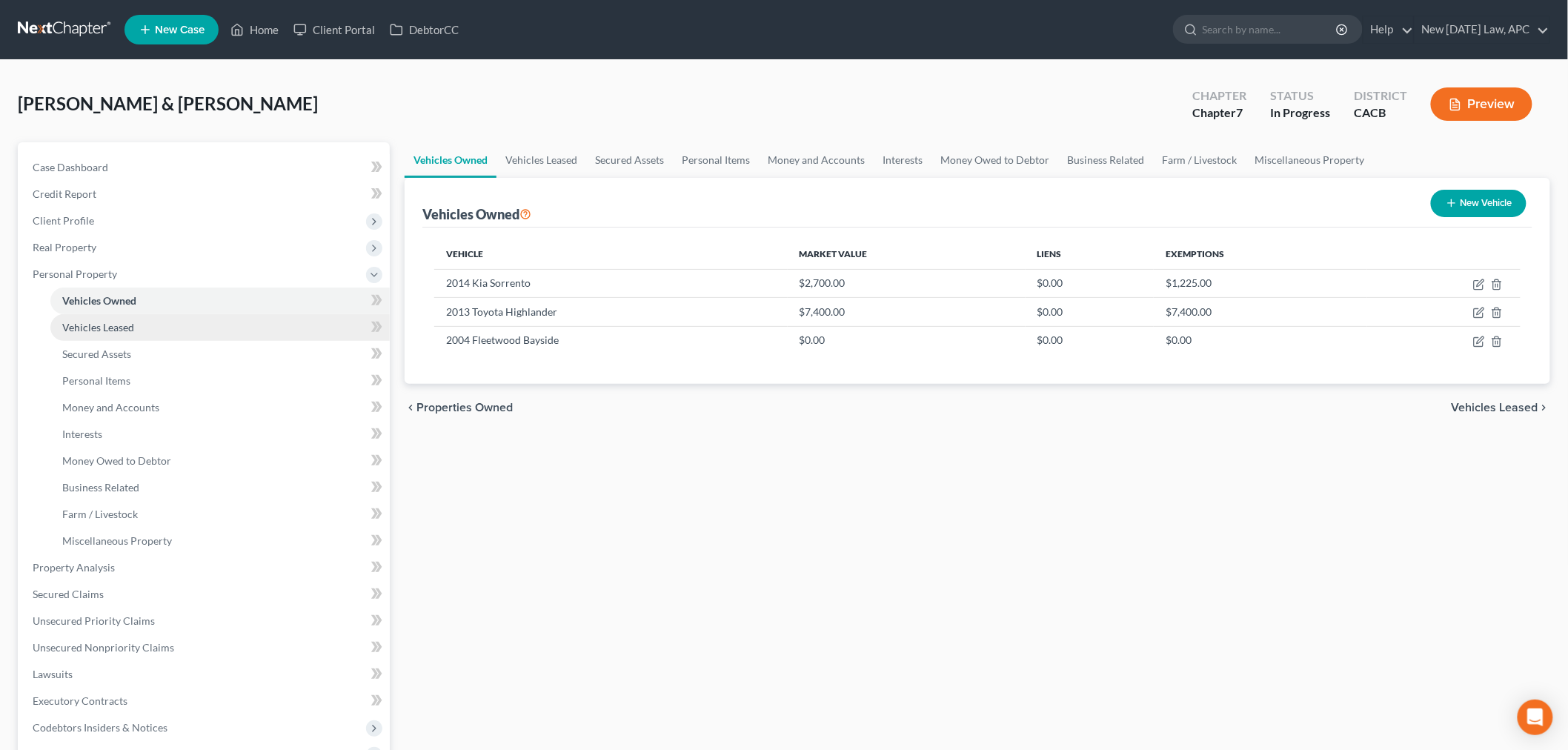
click at [107, 321] on span "Vehicles Leased" at bounding box center [98, 327] width 72 height 13
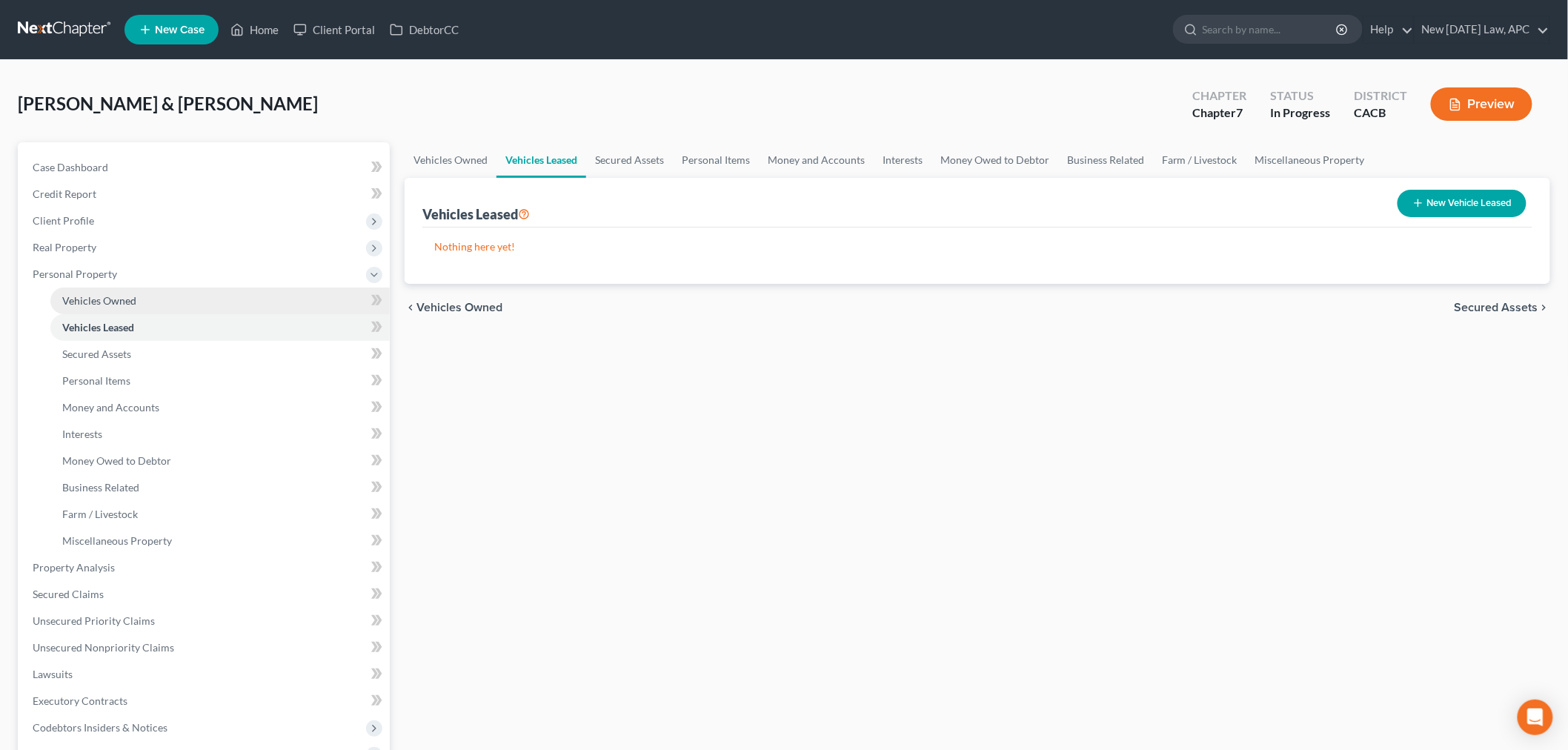
click at [111, 301] on span "Vehicles Owned" at bounding box center [99, 300] width 74 height 13
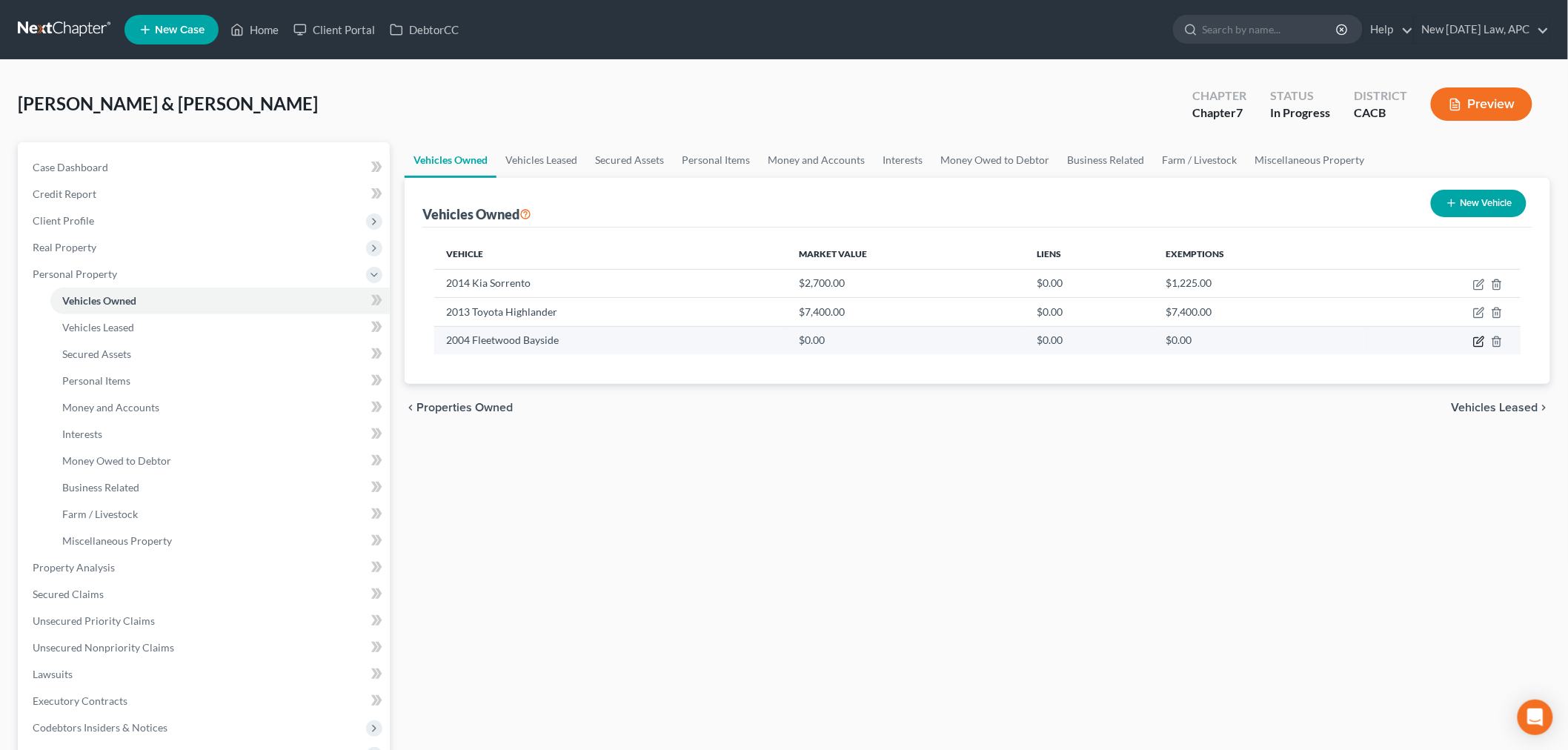
click at [1477, 341] on icon "button" at bounding box center [1479, 339] width 7 height 7
select select "7"
select select "22"
select select "2"
select select "4"
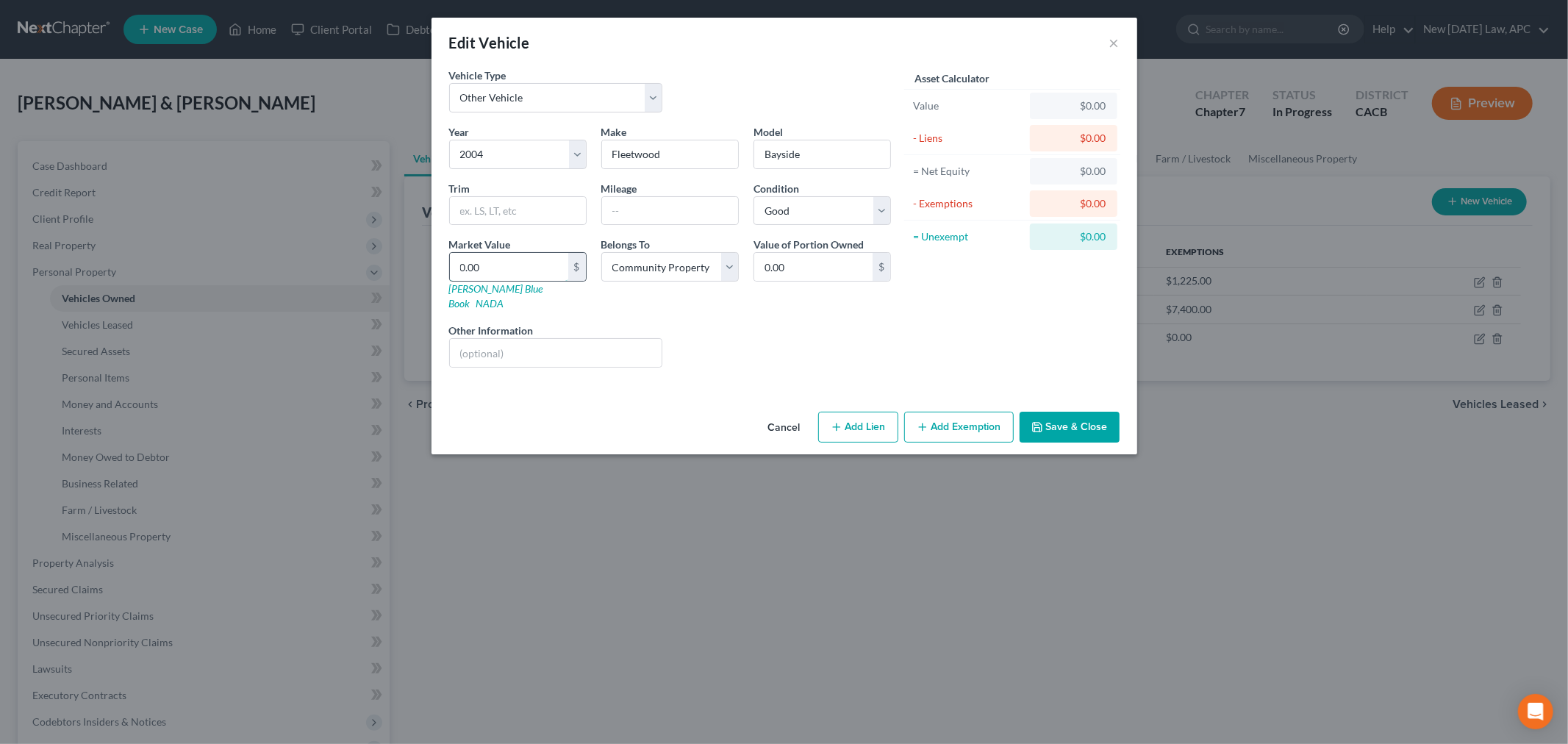
click at [508, 273] on input "0.00" at bounding box center [509, 267] width 118 height 28
type input "1"
type input "1.00"
type input "16"
type input "16.00"
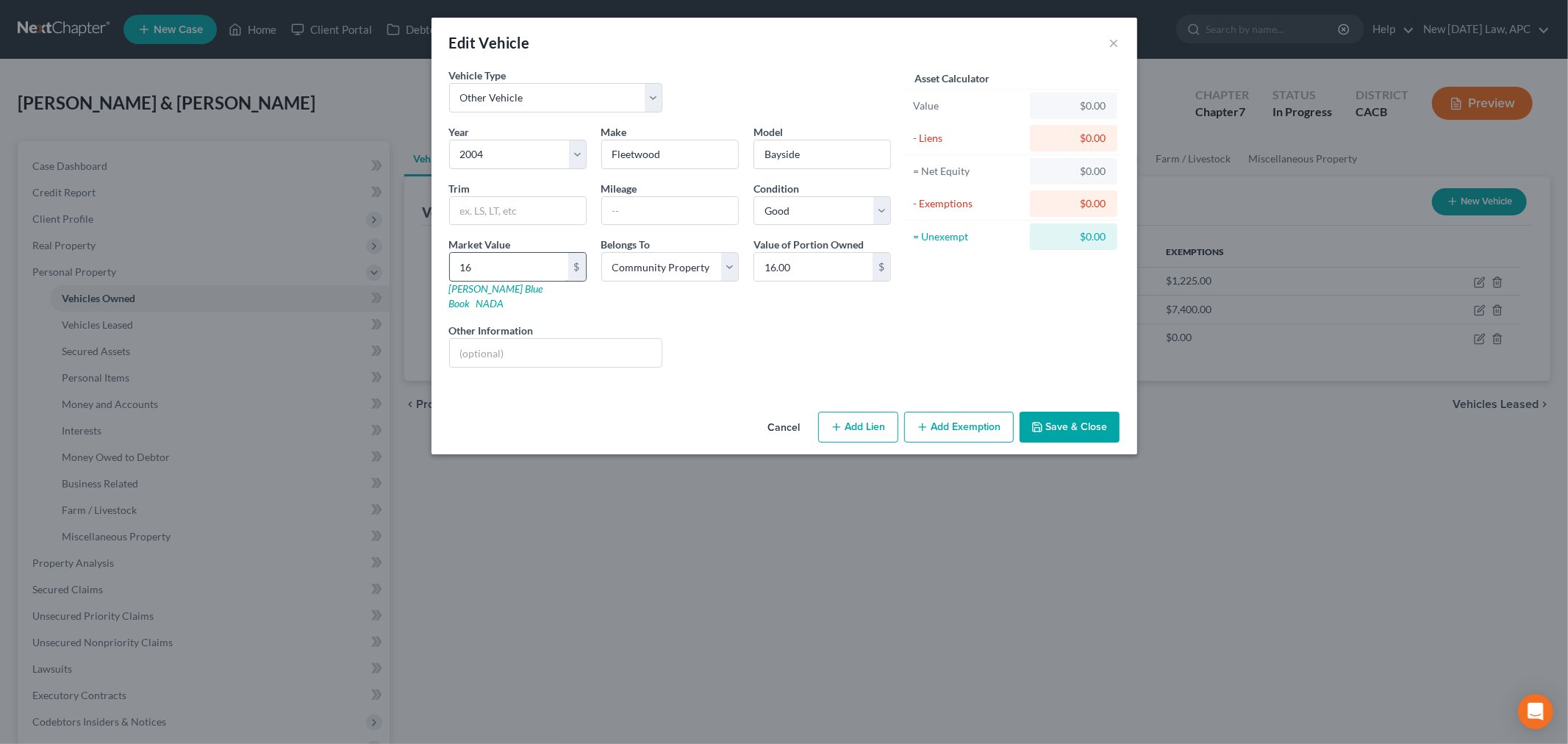
type input "160"
type input "160.00"
type input "1600"
type input "1,600.00"
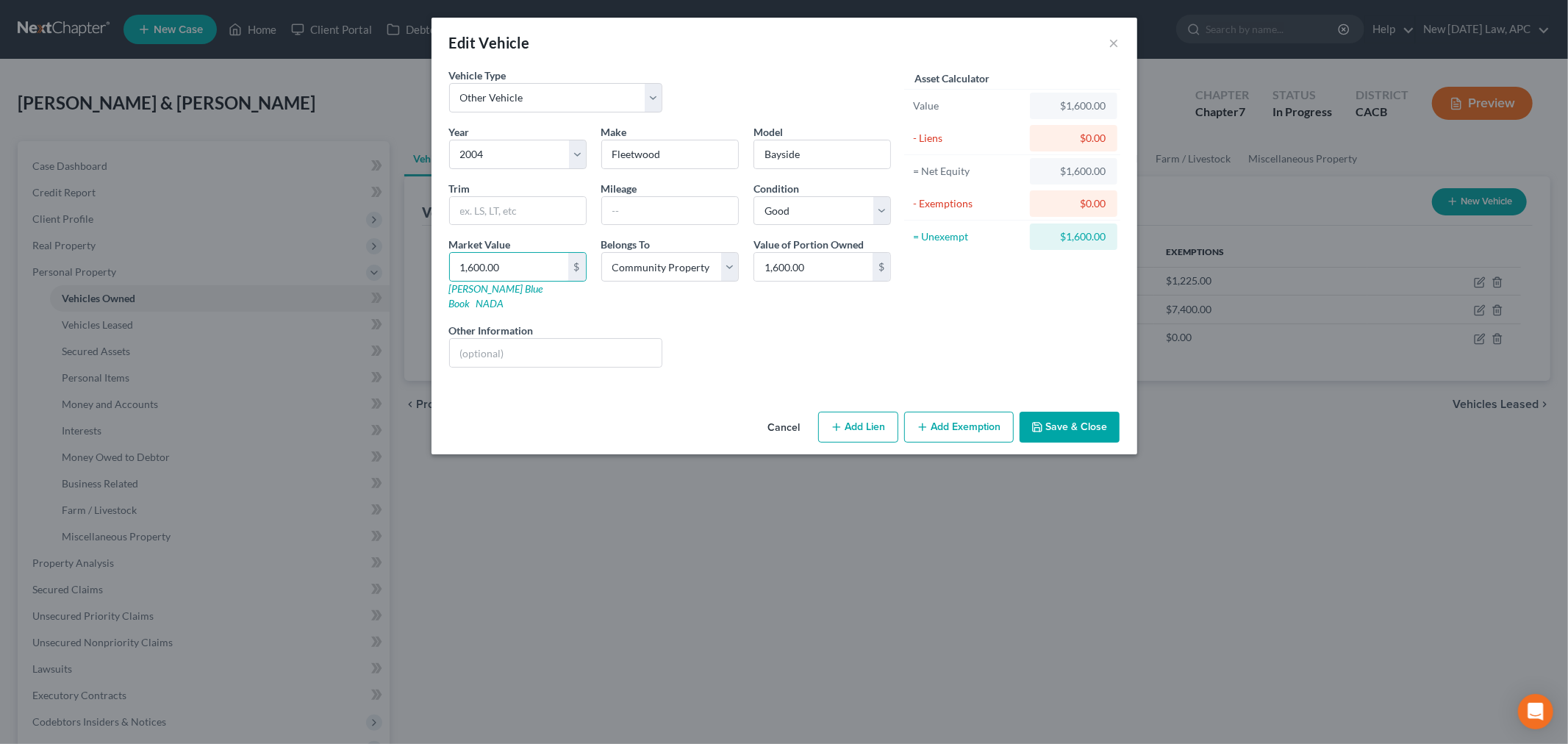
click at [1053, 413] on button "Save & Close" at bounding box center [1070, 427] width 100 height 31
